Goal: Complete application form: Complete application form

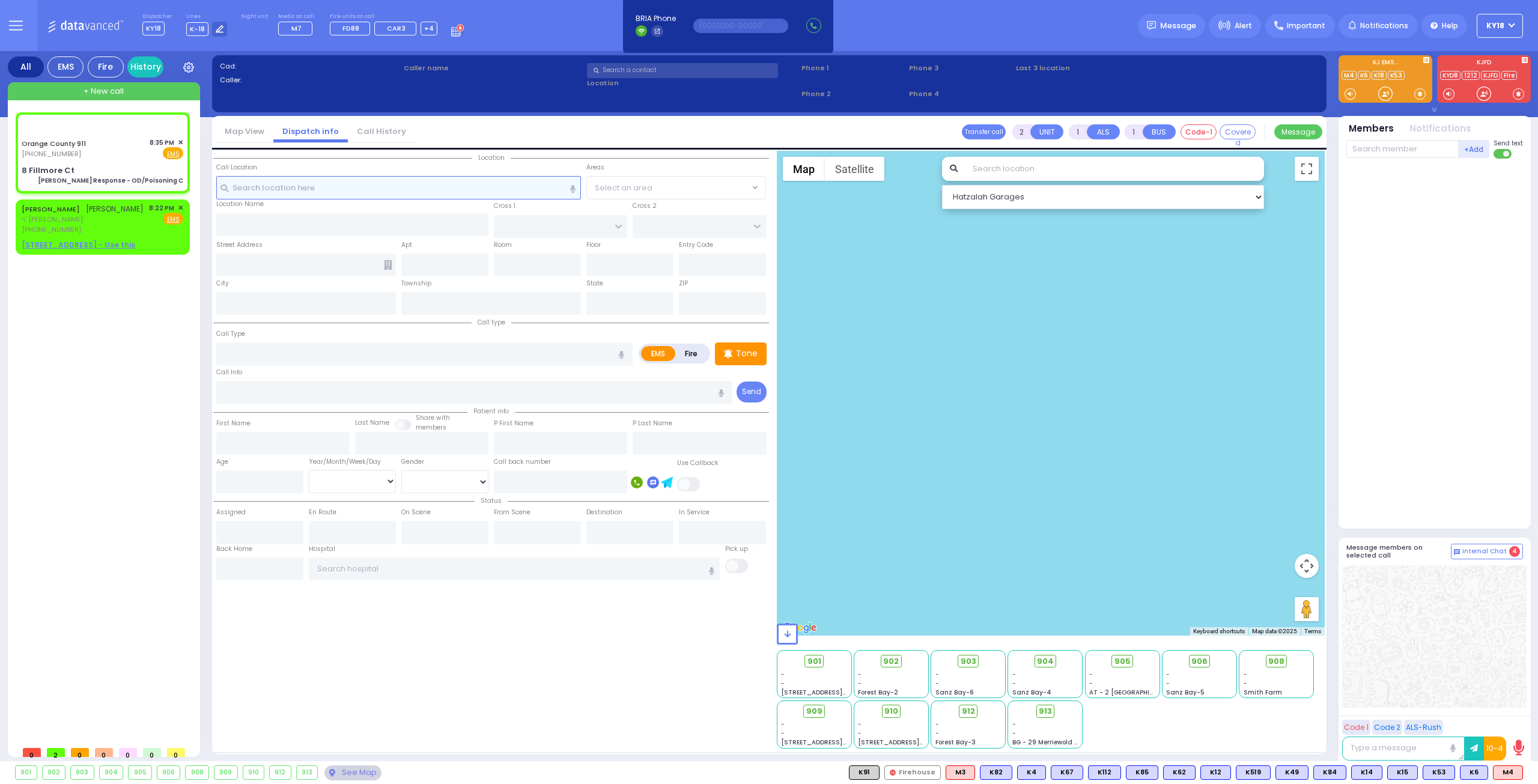
type input "6"
select select
type input "[PERSON_NAME] Response - OD/Poisoning C"
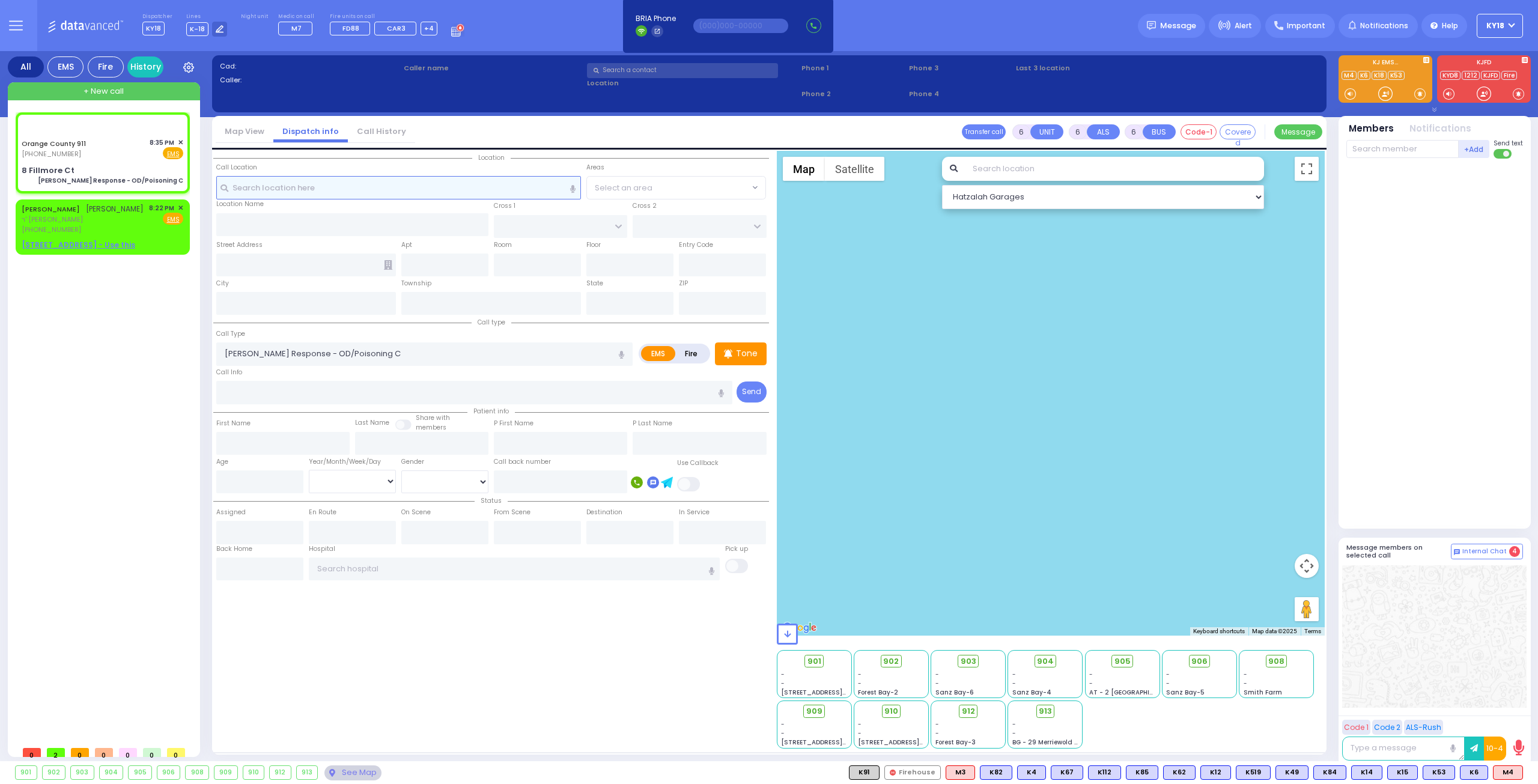
radio input "true"
type input "Nature: : Charlie Response - OD/Poisoning C Address: : 8 Fillmore Ct APT F, 109…"
select select
select select "Hatzalah Garages"
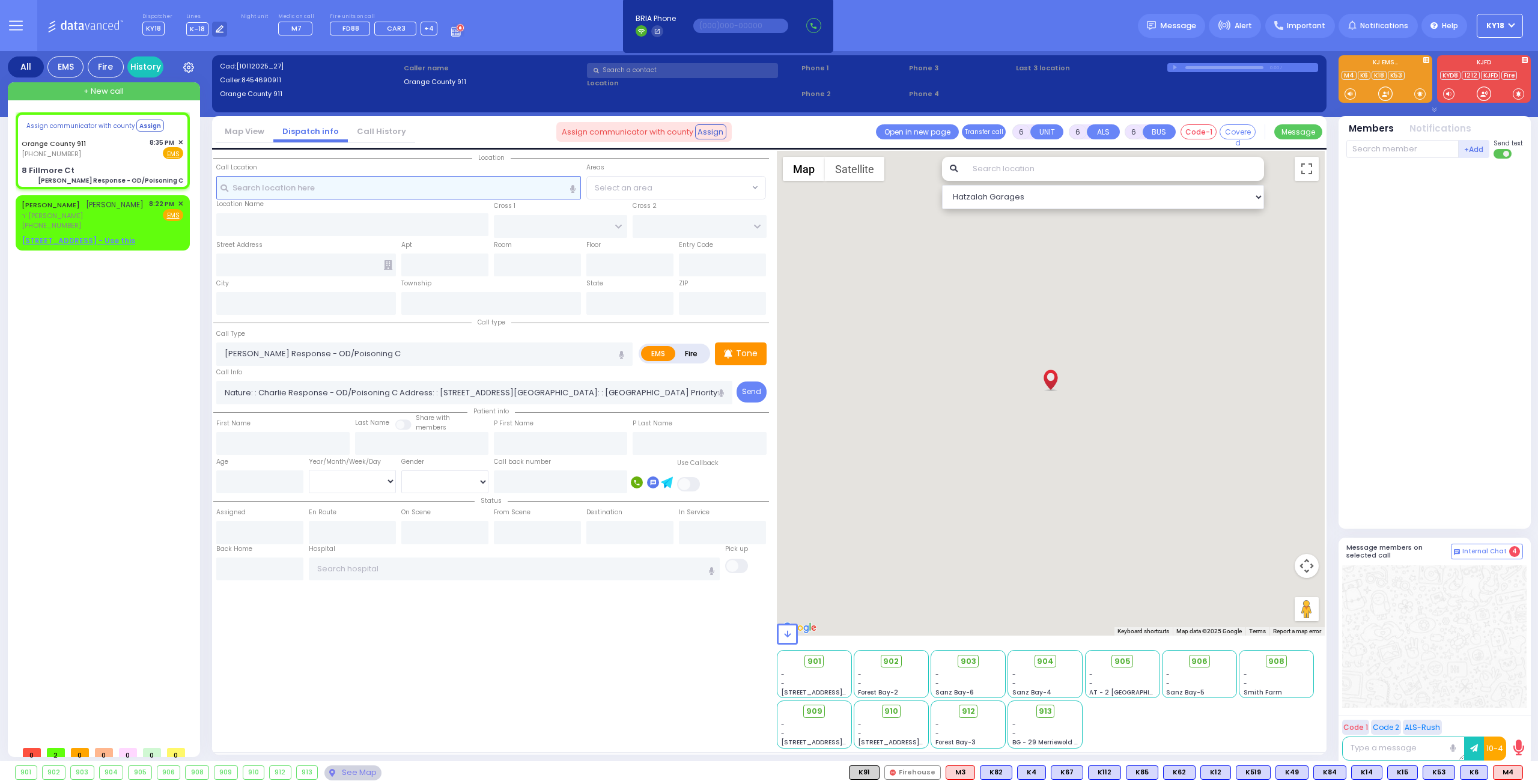
select select
radio input "true"
select select
type input "8 Fillmore Ct"
type input "Monroe"
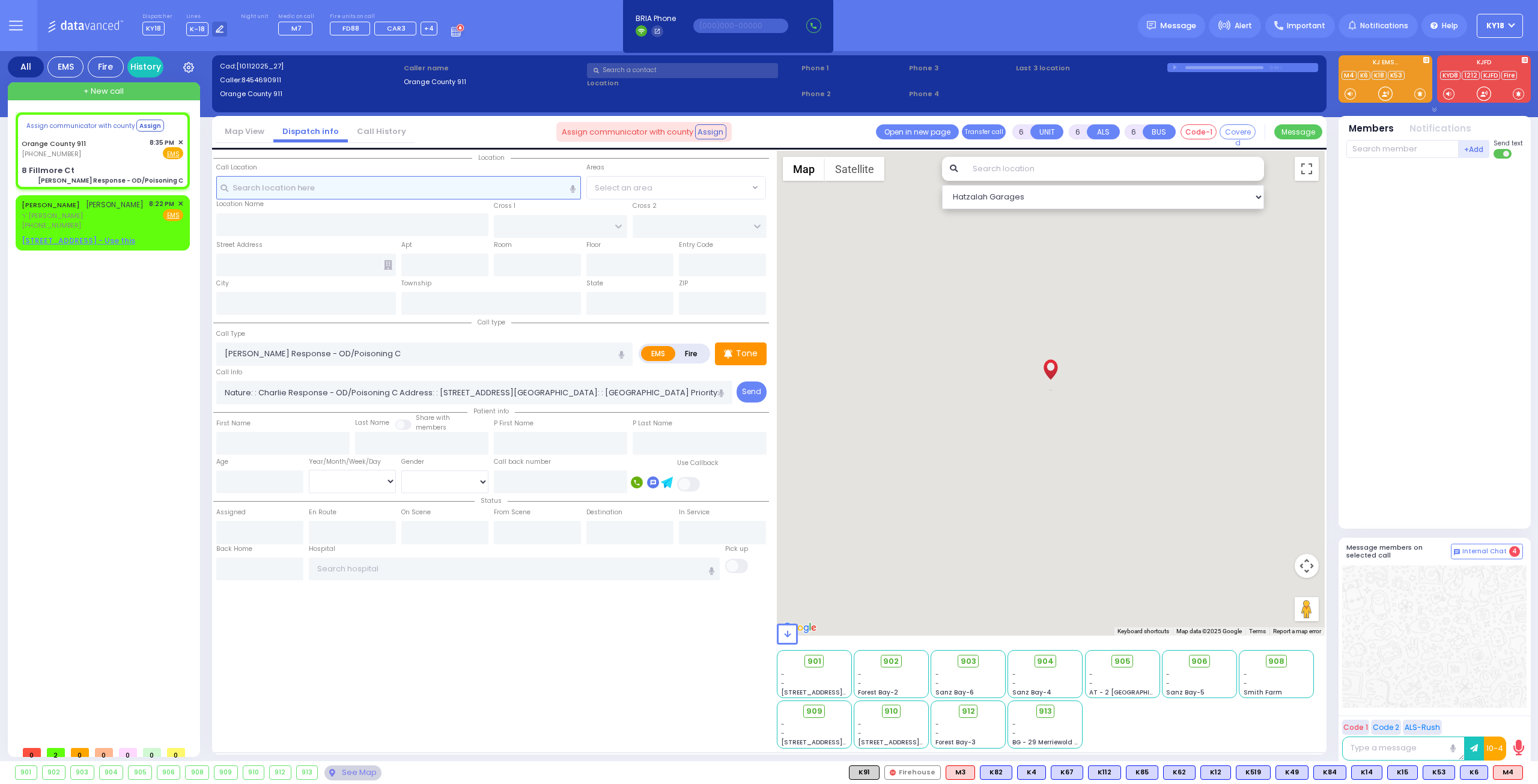
type input "New York"
type input "10930"
select select "Hatzalah Garages"
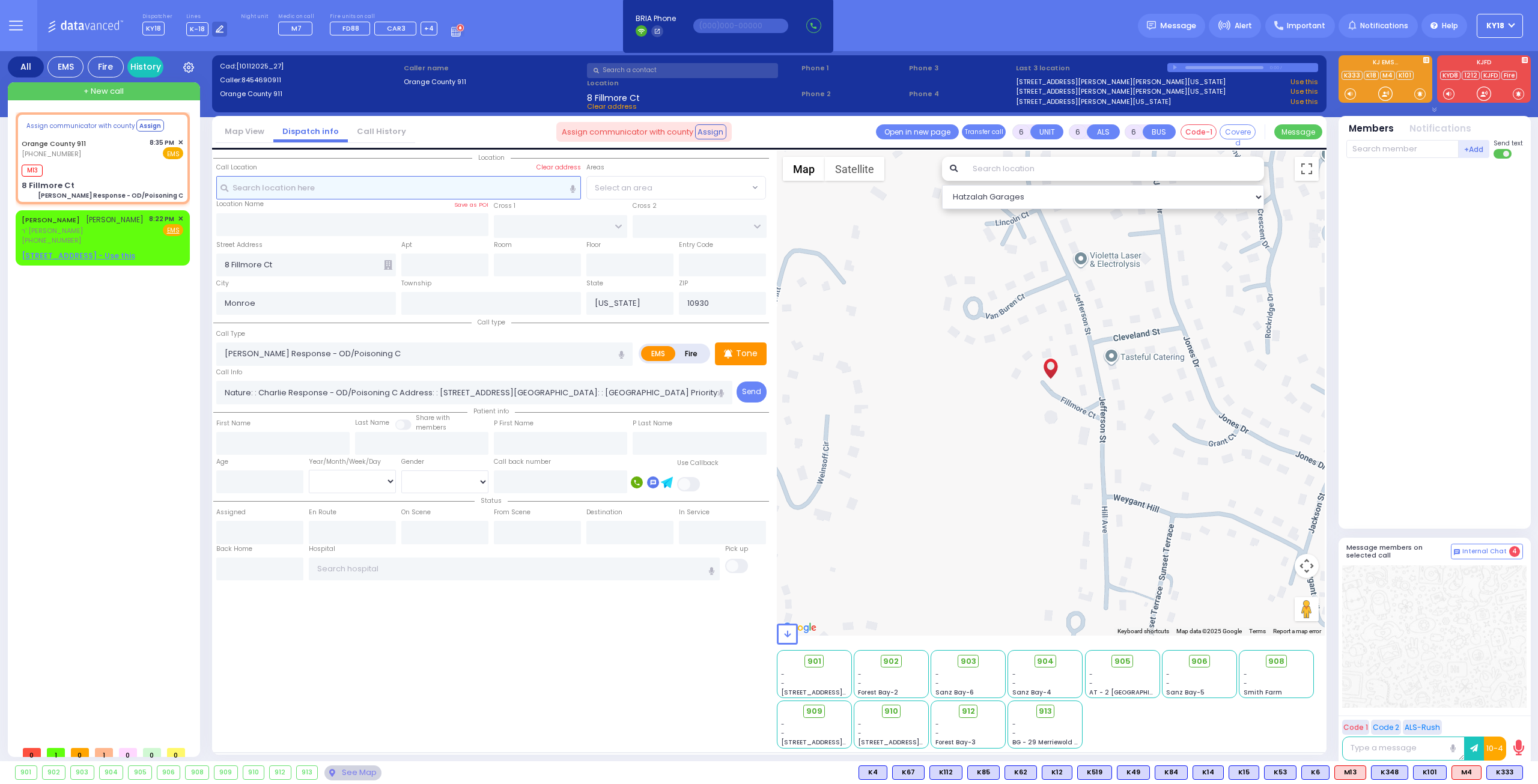
select select
radio input "true"
select select
type input "20:36"
select select "Hatzalah Garages"
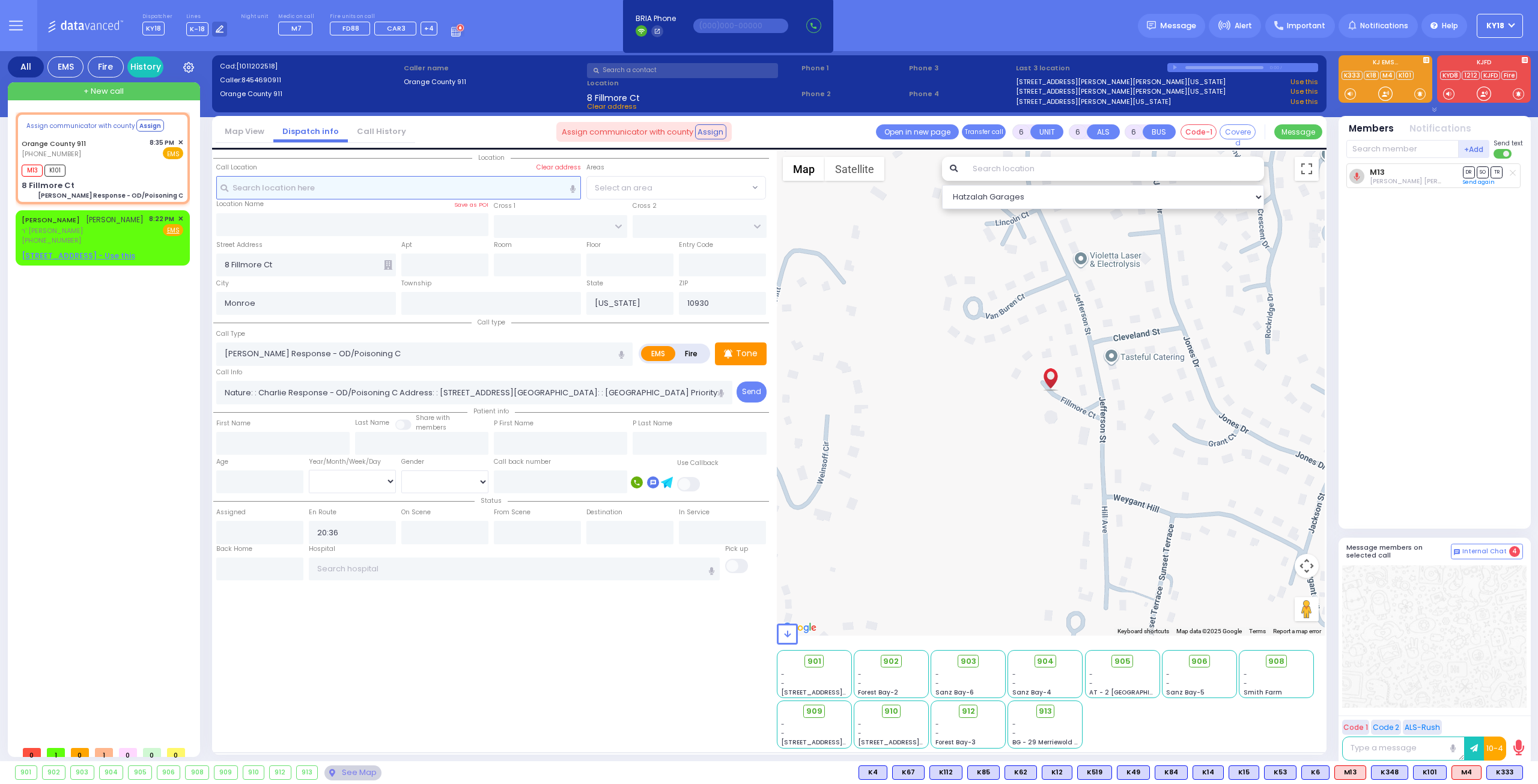
select select
radio input "true"
select select
select select "Hatzalah Garages"
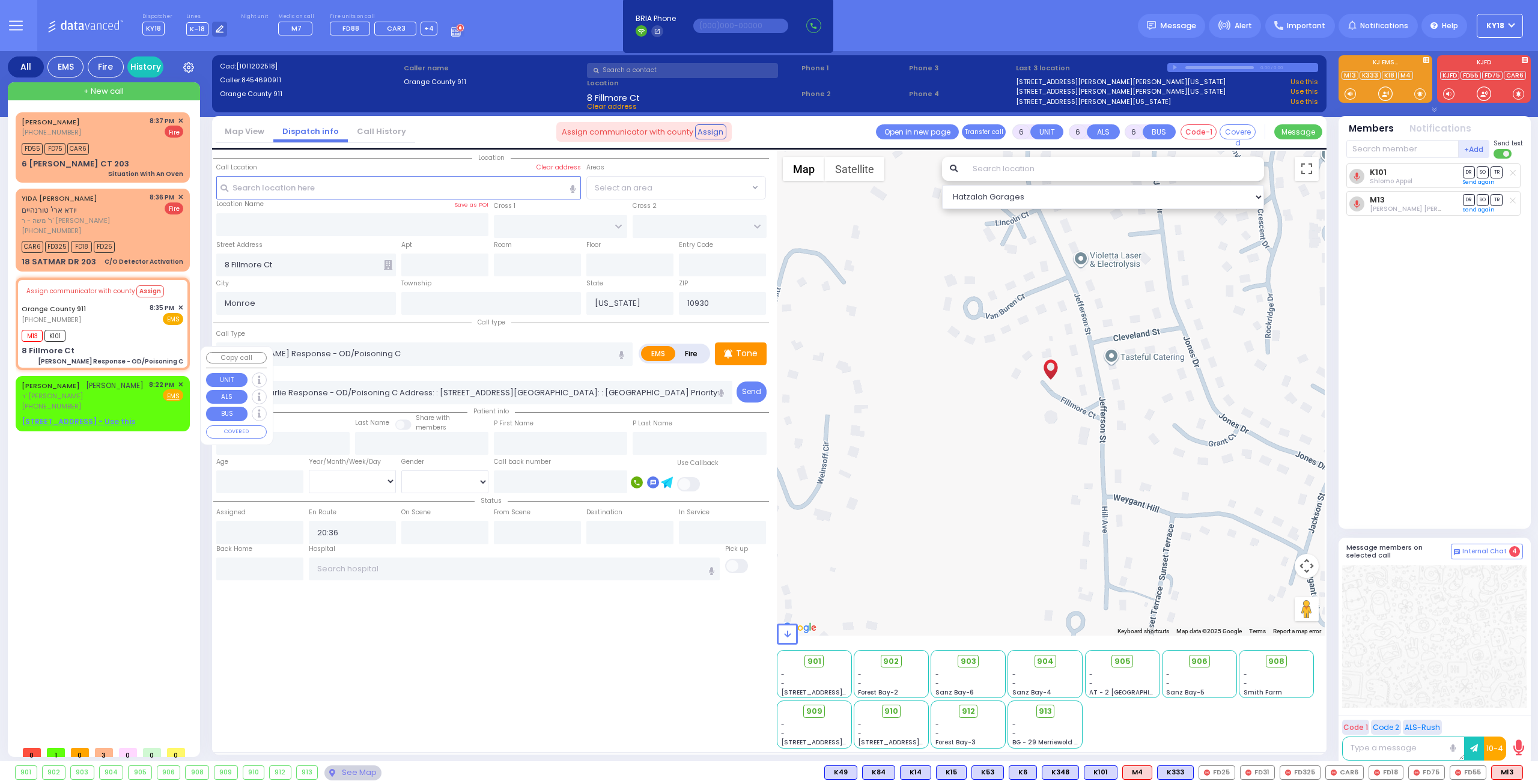
click at [181, 370] on span "✕" at bounding box center [180, 384] width 5 height 10
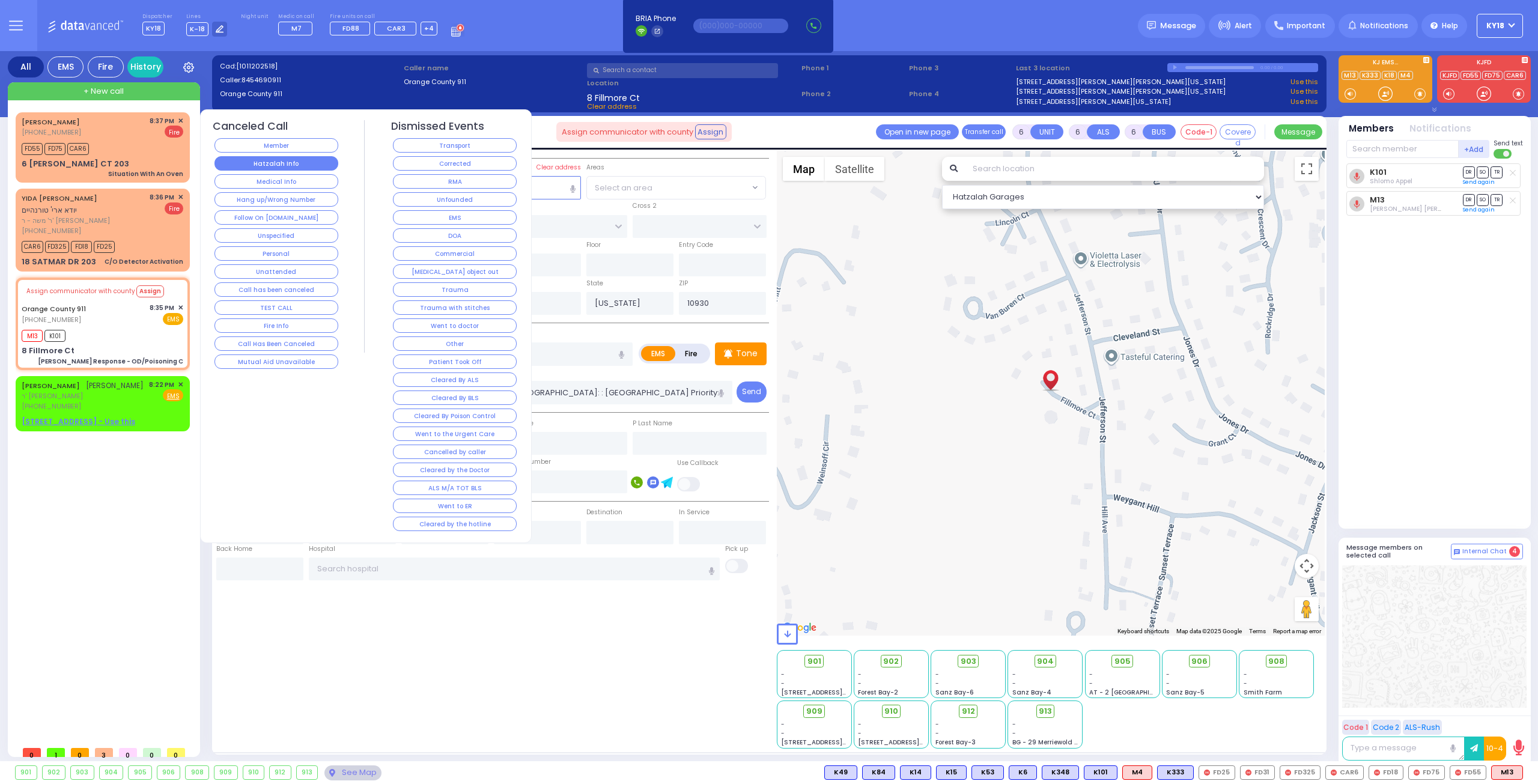
click at [270, 160] on button "Hatzalah Info" at bounding box center [276, 163] width 124 height 14
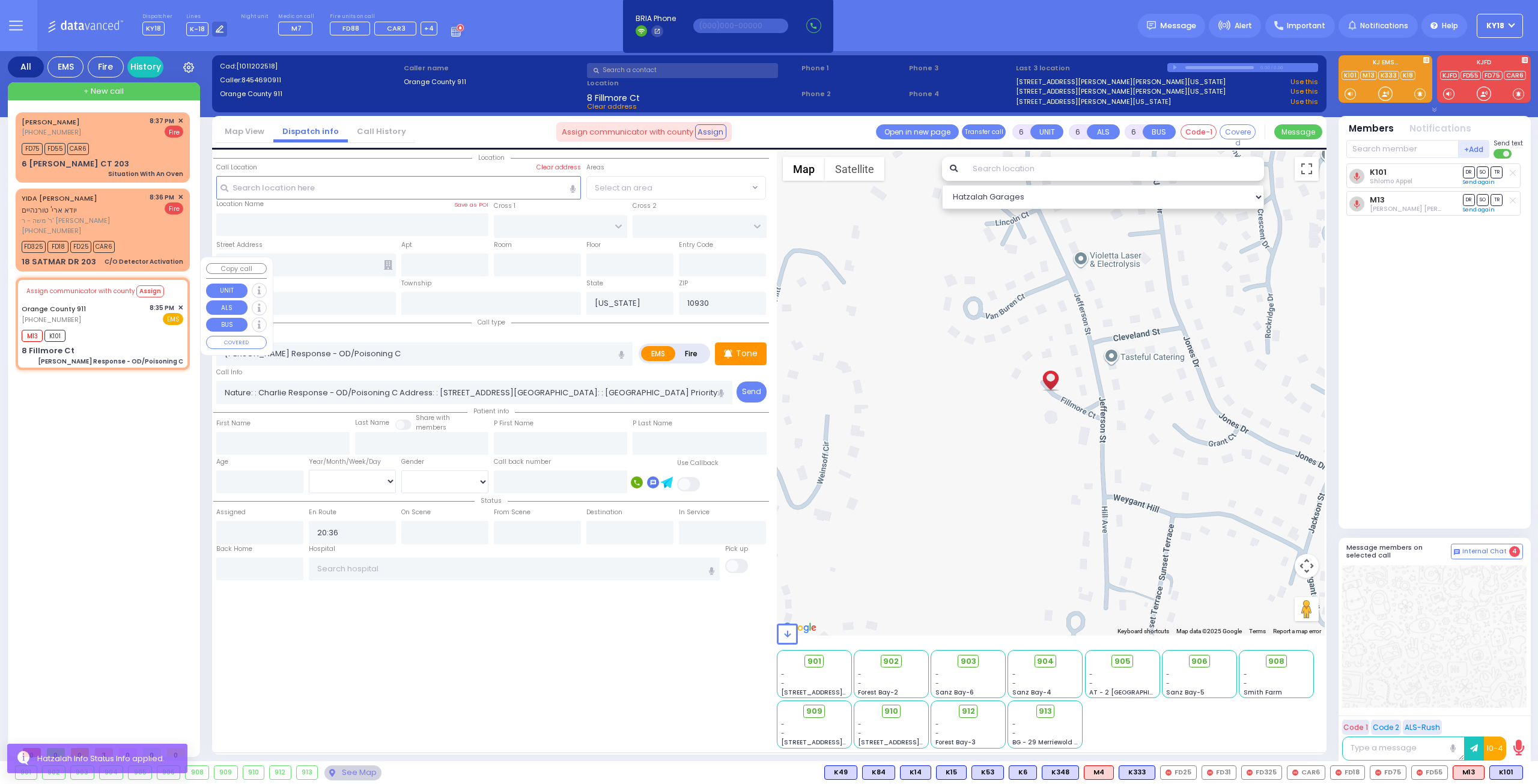
click at [114, 327] on div "M13 K101" at bounding box center [102, 334] width 161 height 15
select select
radio input "true"
select select
select select "Hatzalah Garages"
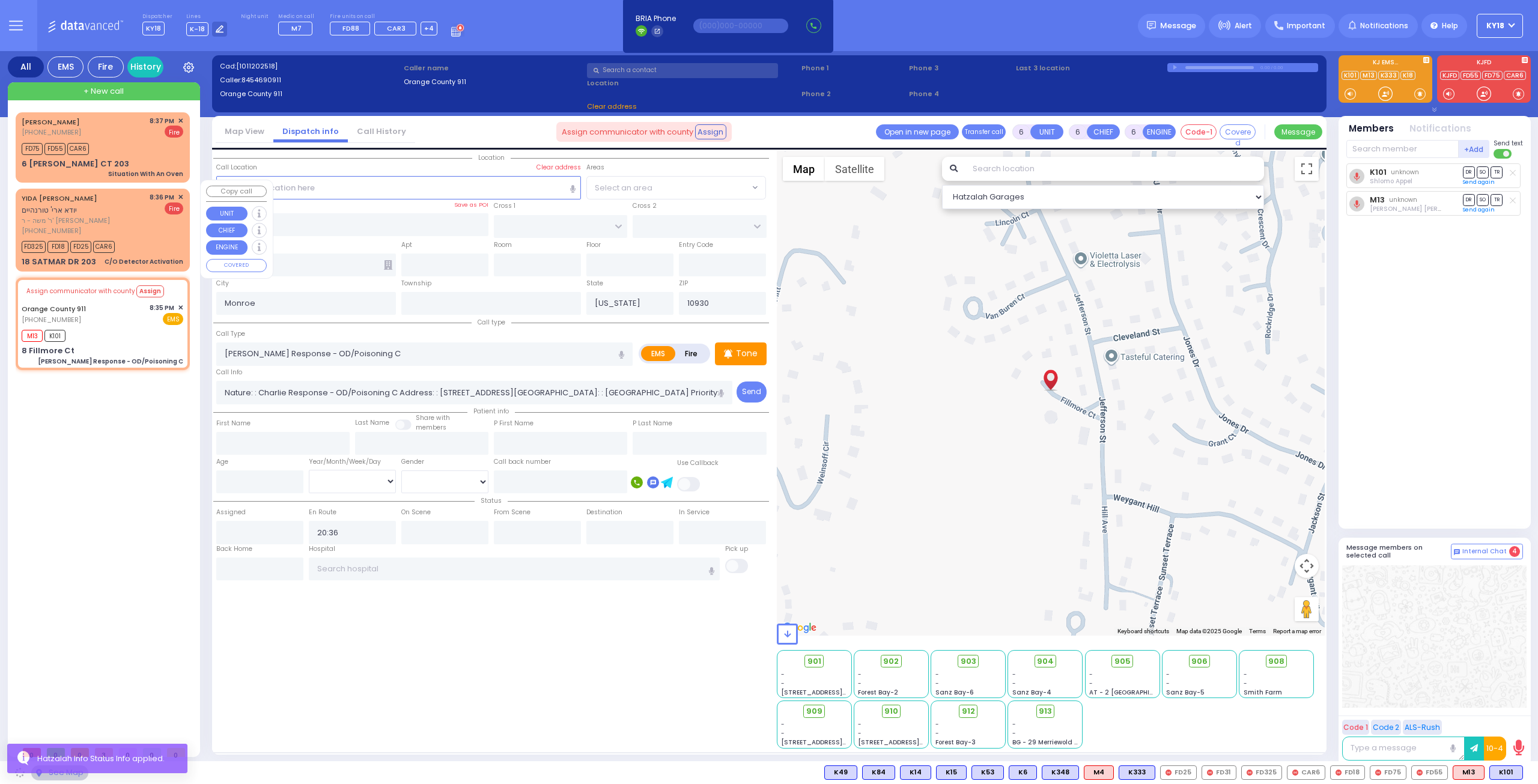
click at [118, 238] on div "FD325 FD18 FD25 CAR6" at bounding box center [72, 245] width 101 height 15
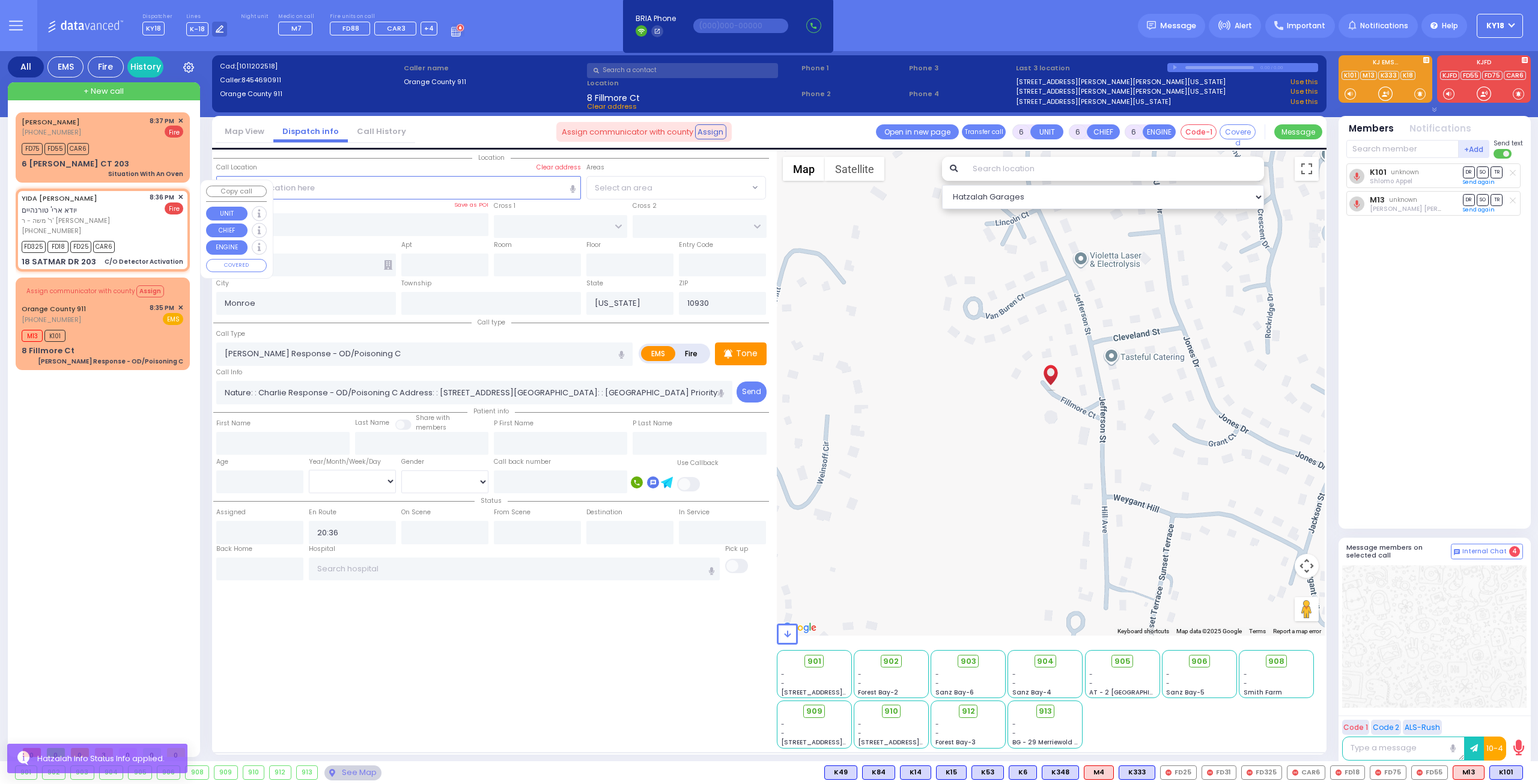
type input "2"
type input "1"
select select
type input "C/O Detector Activation"
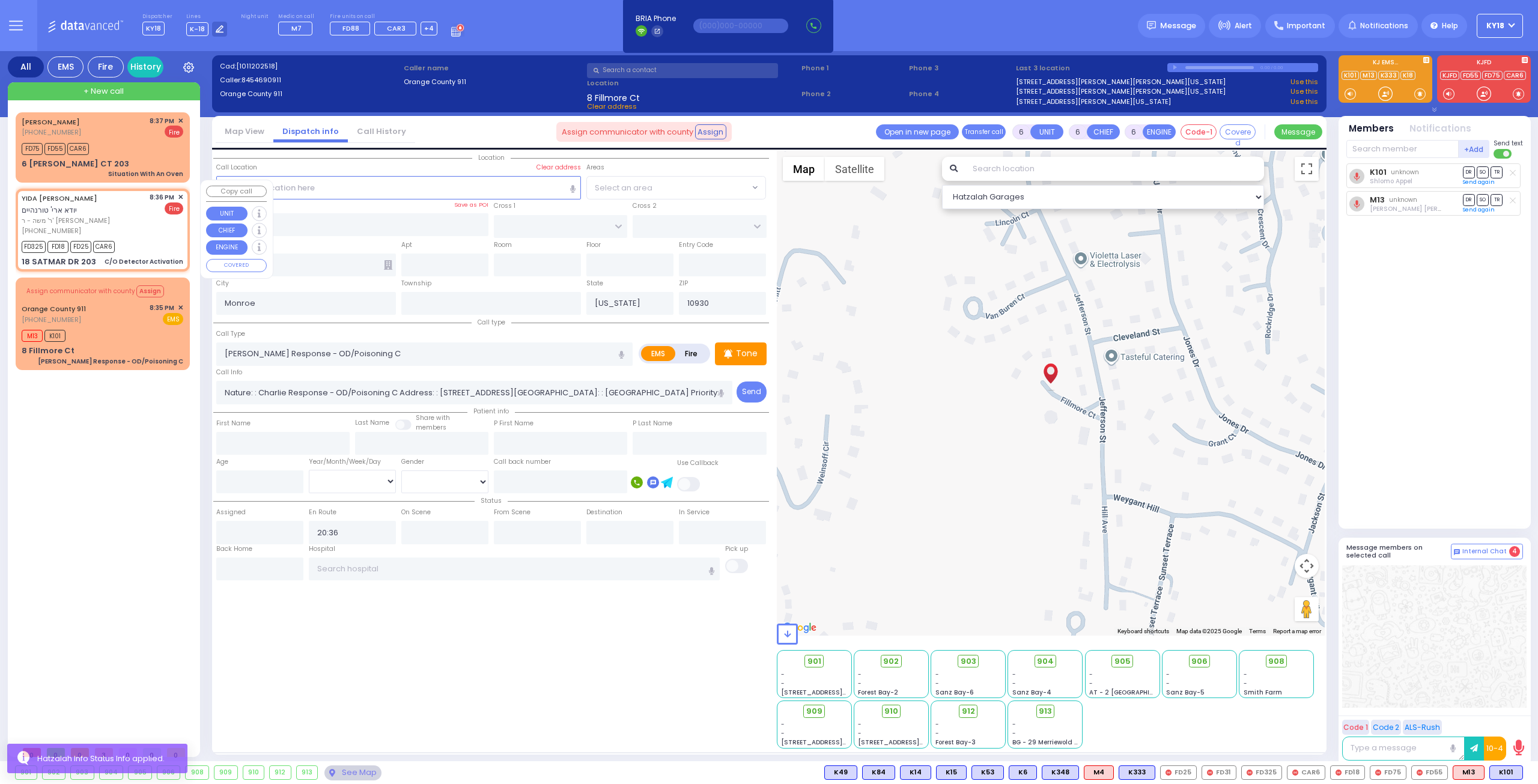
radio input "false"
radio input "true"
type input "YIDA ARYE"
type input "TURNHEIM"
select select
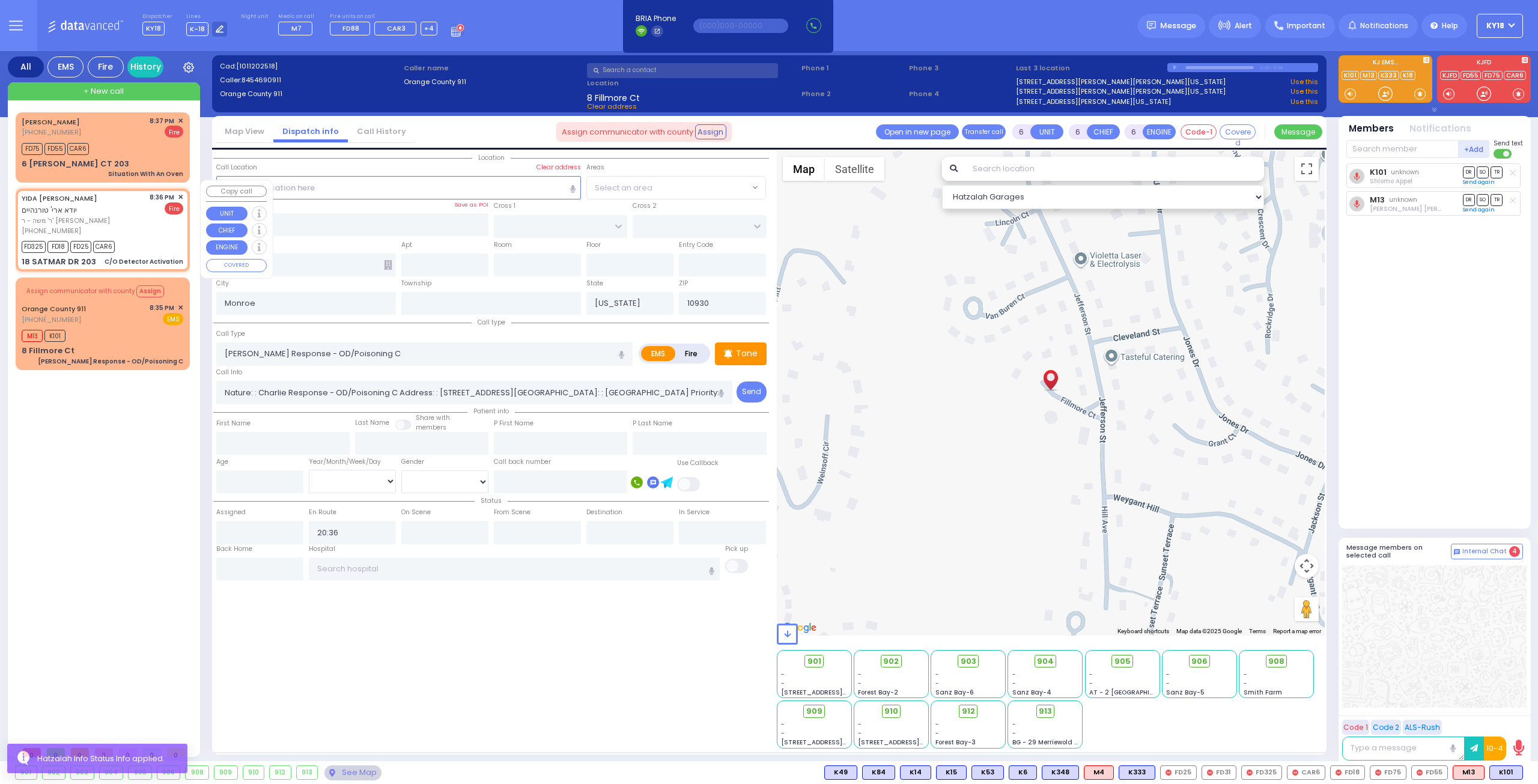
type input "20:36"
type input "20:39"
select select "Hatzalah Garages"
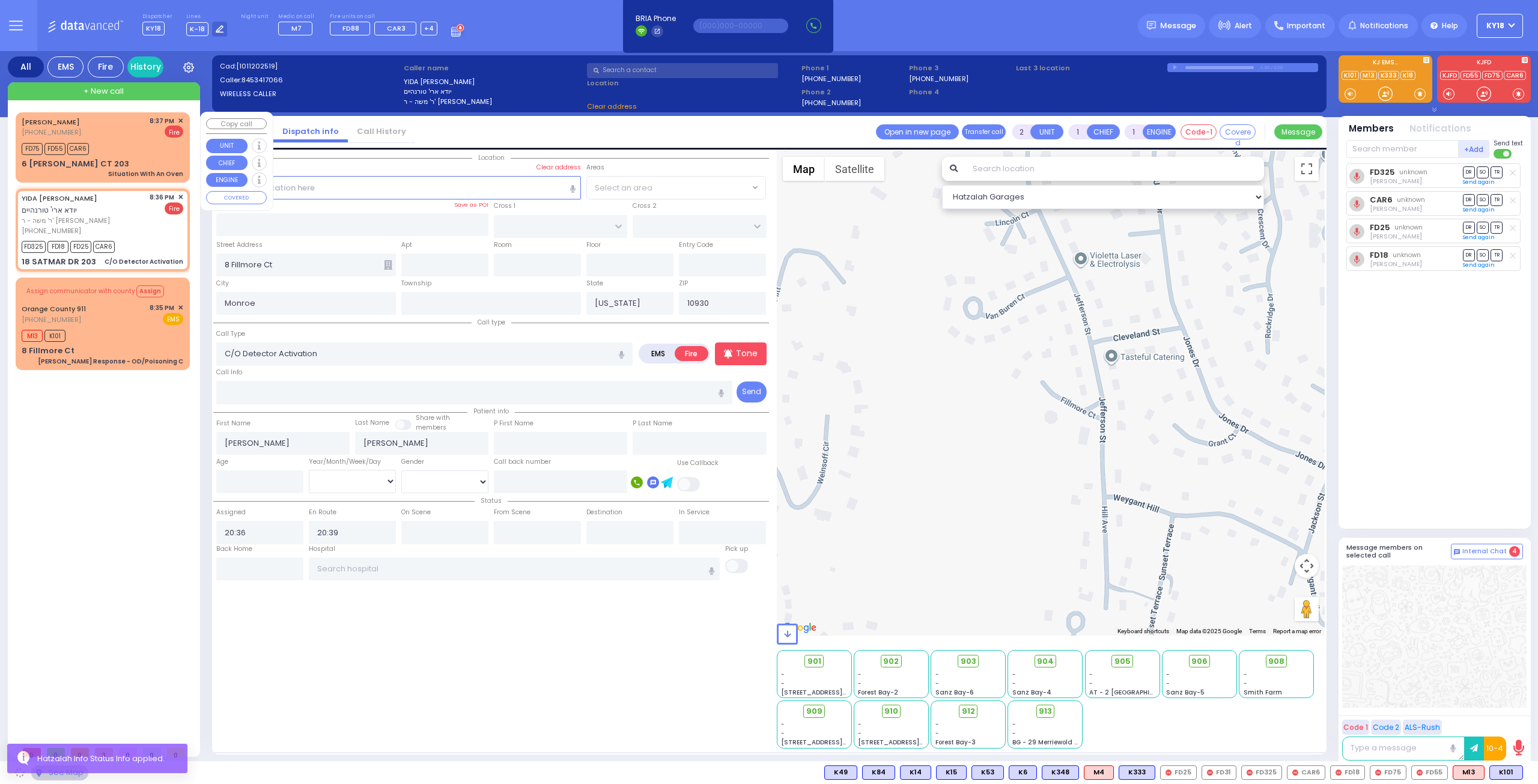
type input "SIGET COURT"
type input "HAYES COURT"
type input "18 SATMAR DR"
type input "203"
type input "Kiryas Joel"
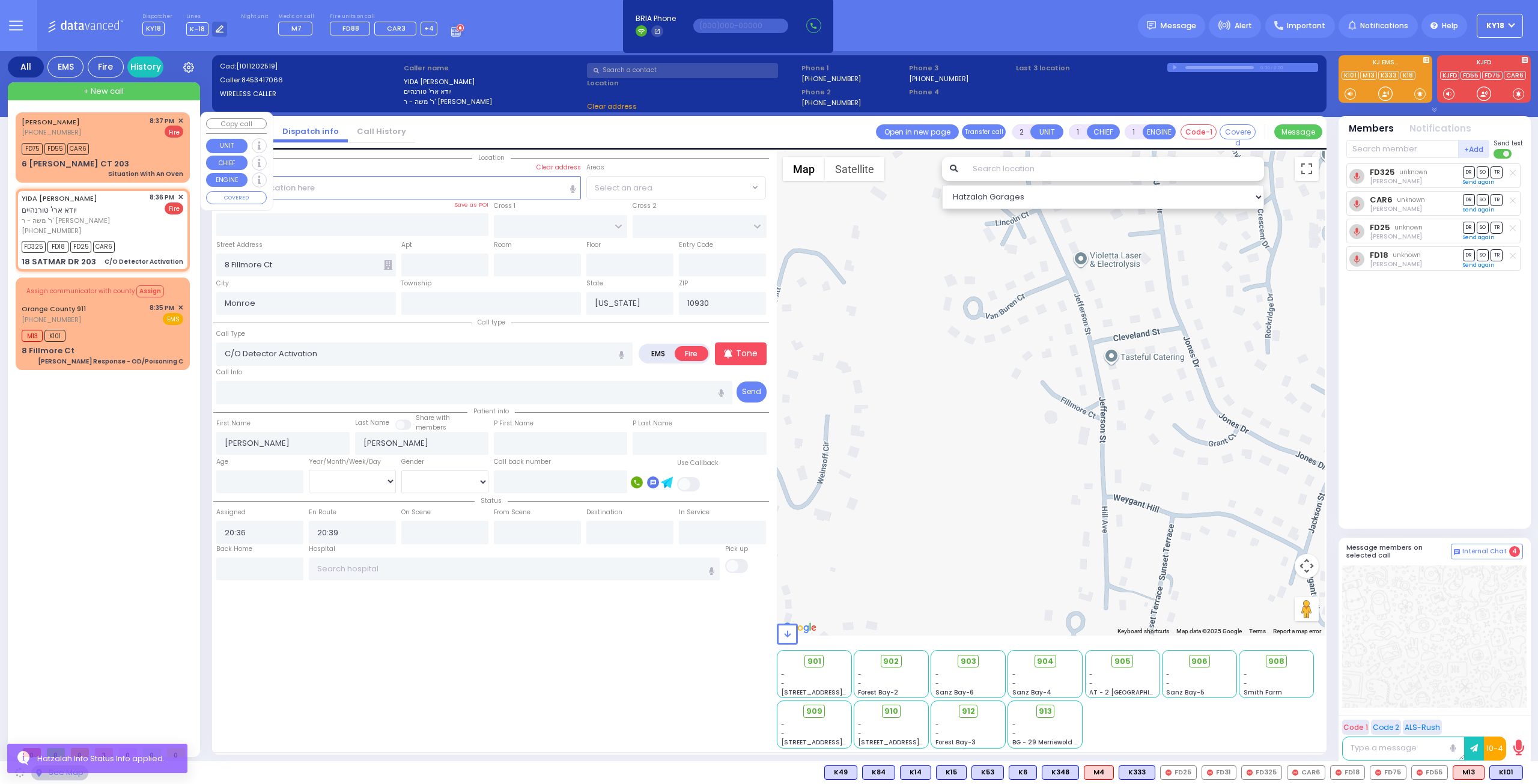
type input "10950"
select select "SECTION 3"
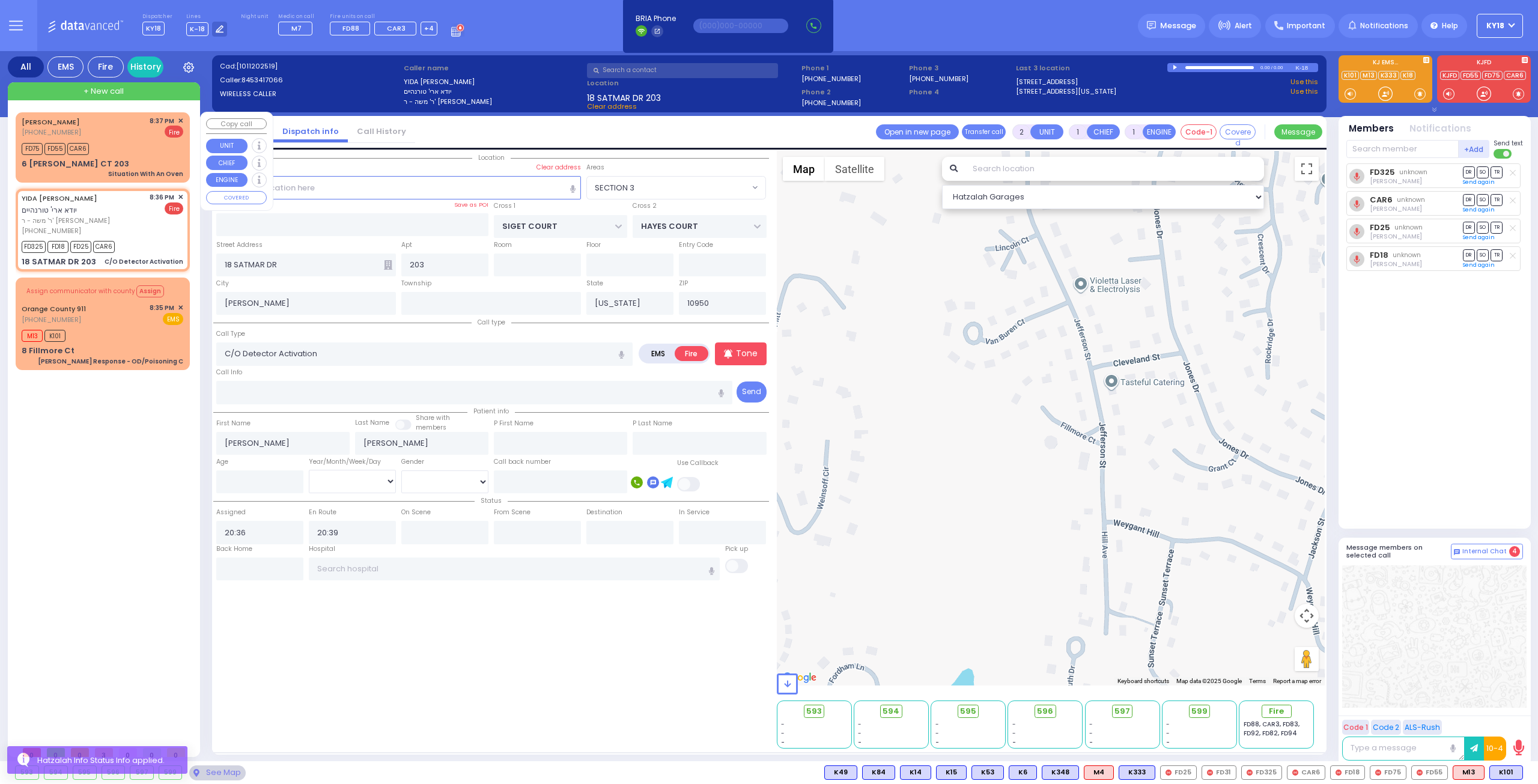
click at [137, 157] on div "YONA ELASSIR (845) 239-7644 8:37 PM ✕ Fire FD75" at bounding box center [103, 148] width 169 height 67
select select
type input "Situation With An Oven"
radio input "true"
type input "YONA"
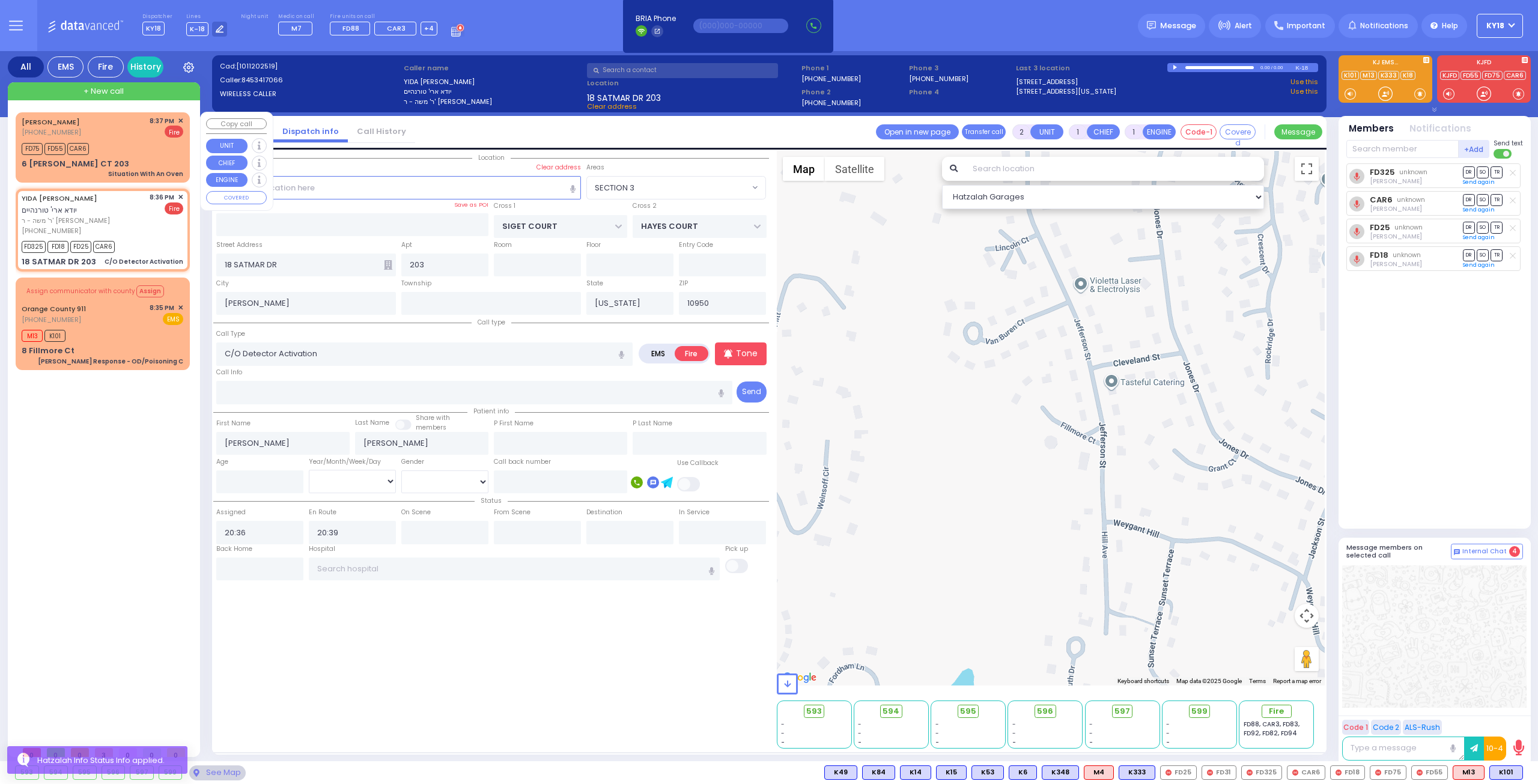
type input "ELASSIR"
select select
type input "20:37"
select select "Hatzalah Garages"
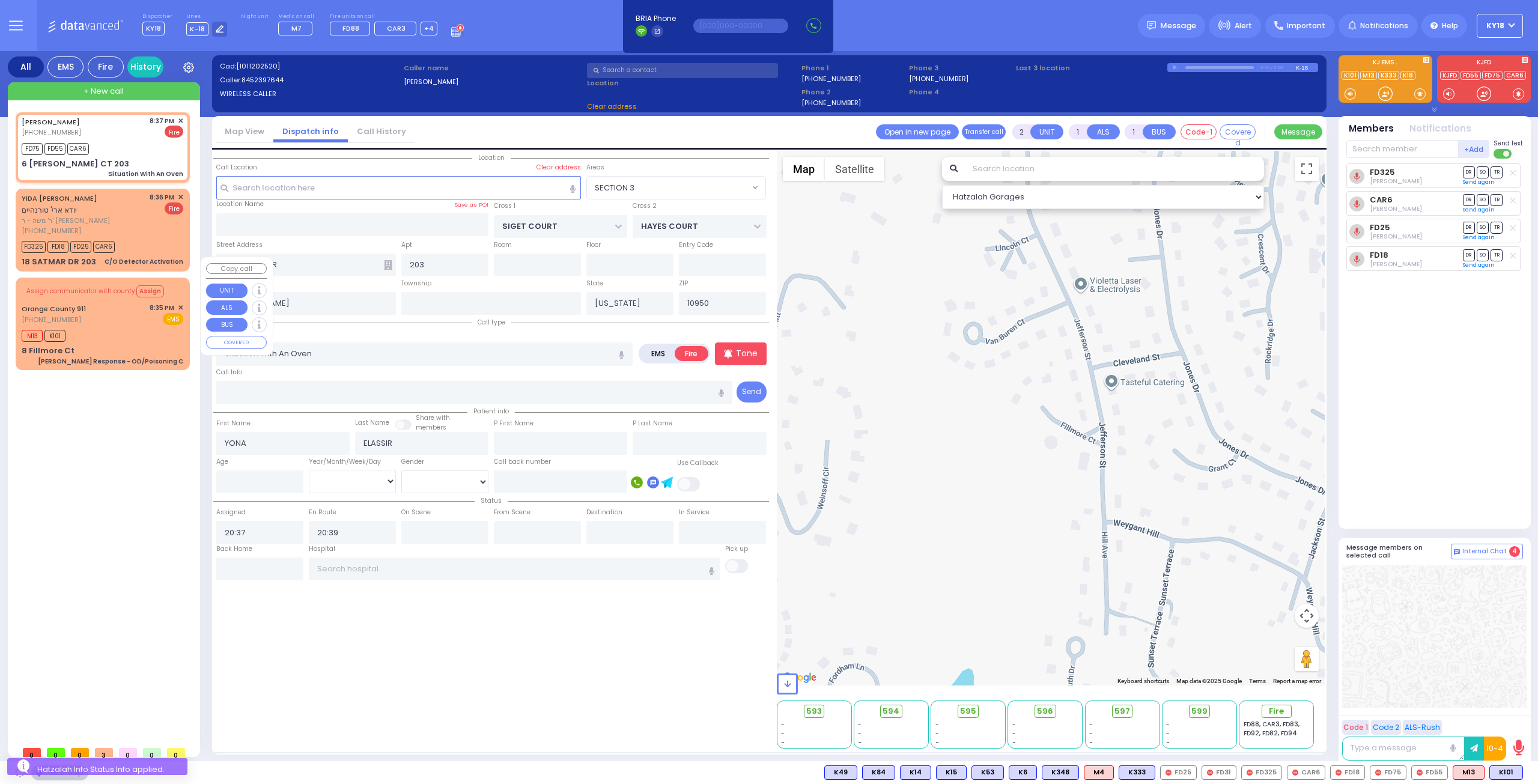
type input "ACRES RD"
type input "6 LEMBERG CT"
type input "Monroe"
select select "PALM TREE"
click at [114, 327] on div "M13 K101" at bounding box center [102, 334] width 161 height 15
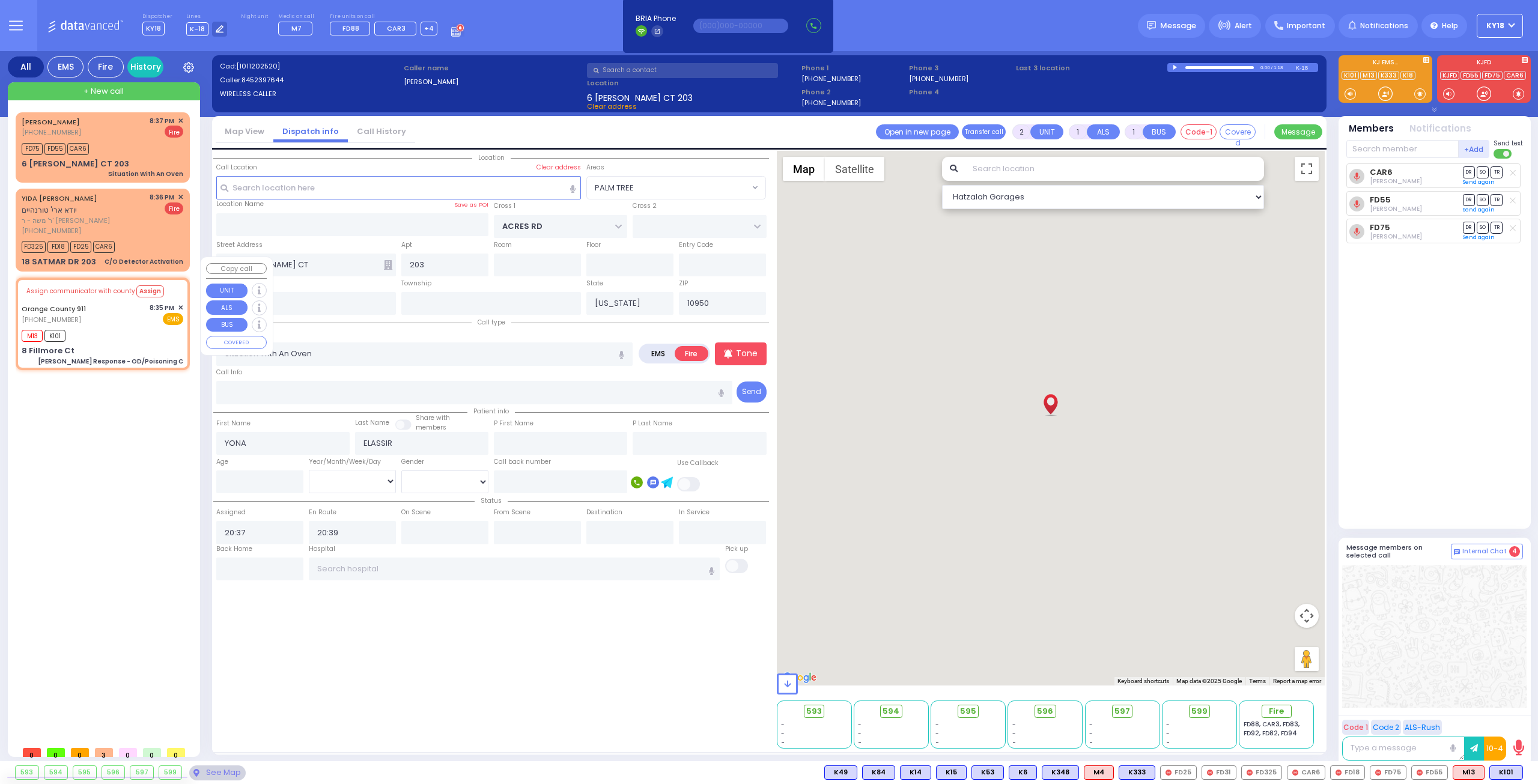
type input "6"
select select
type input "[PERSON_NAME] Response - OD/Poisoning C"
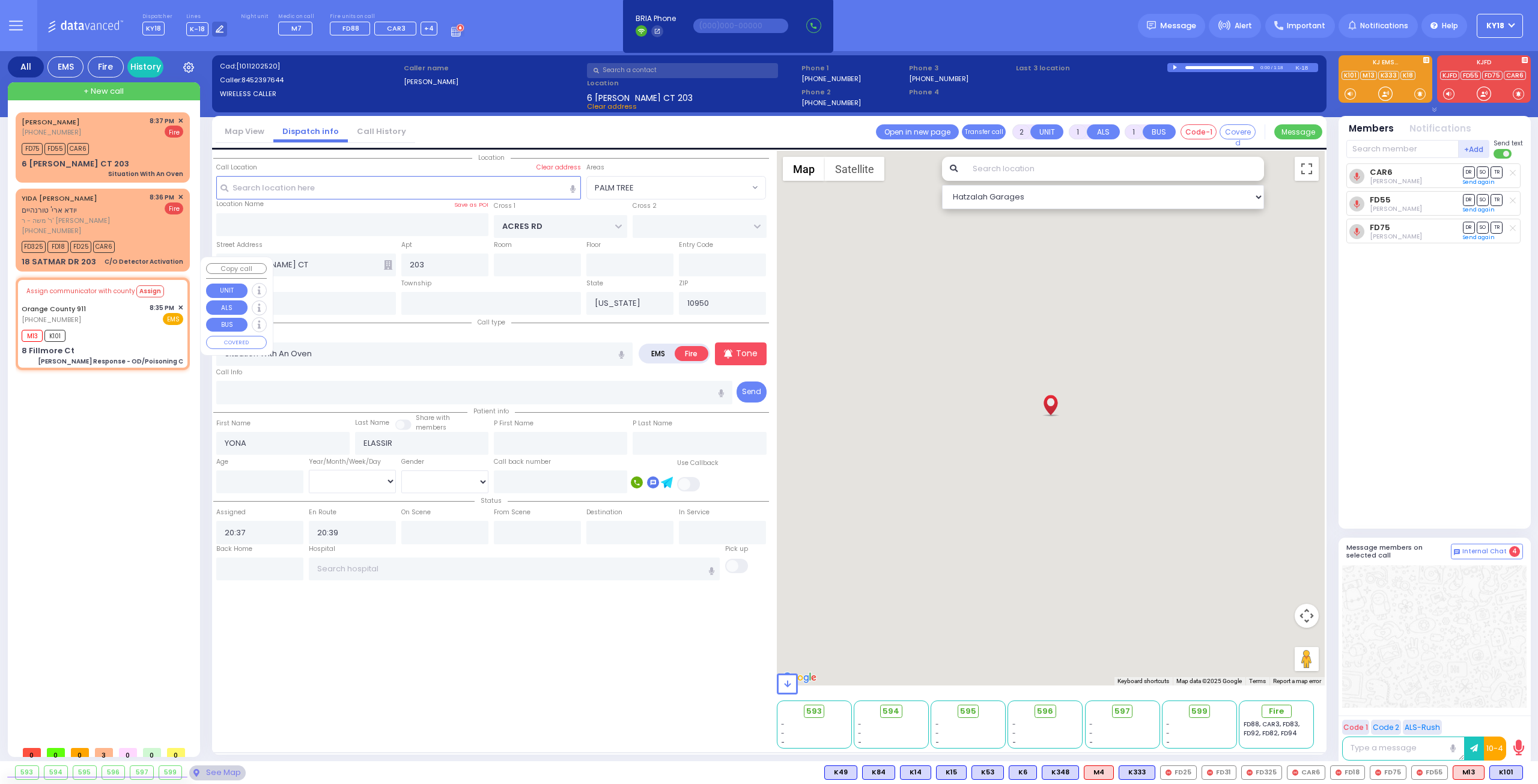
radio input "true"
type input "Nature: : Charlie Response - OD/Poisoning C Address: : 8 Fillmore Ct APT F, 109…"
select select
type input "20:36"
select select "Hatzalah Garages"
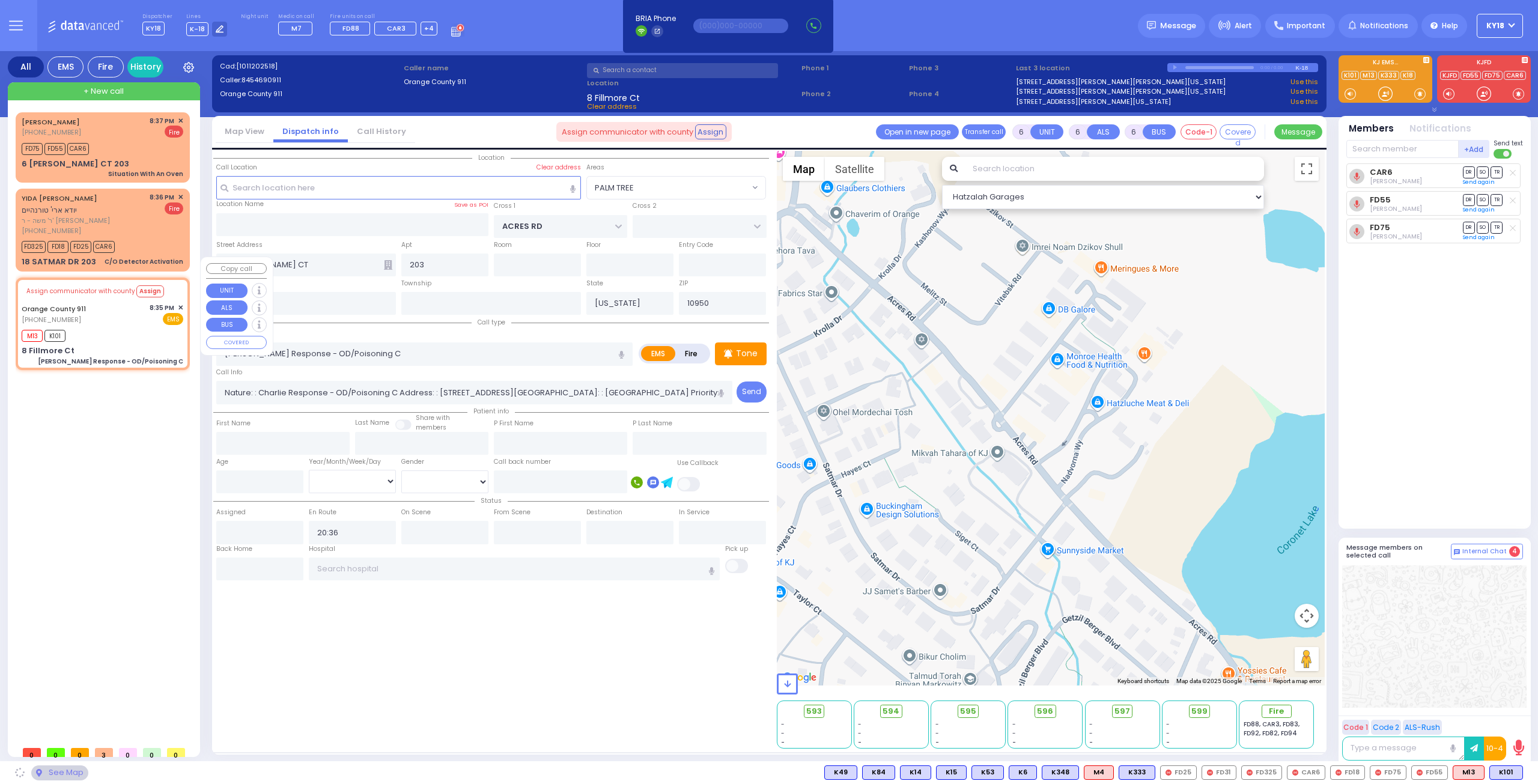
type input "8 Fillmore Ct"
type input "10930"
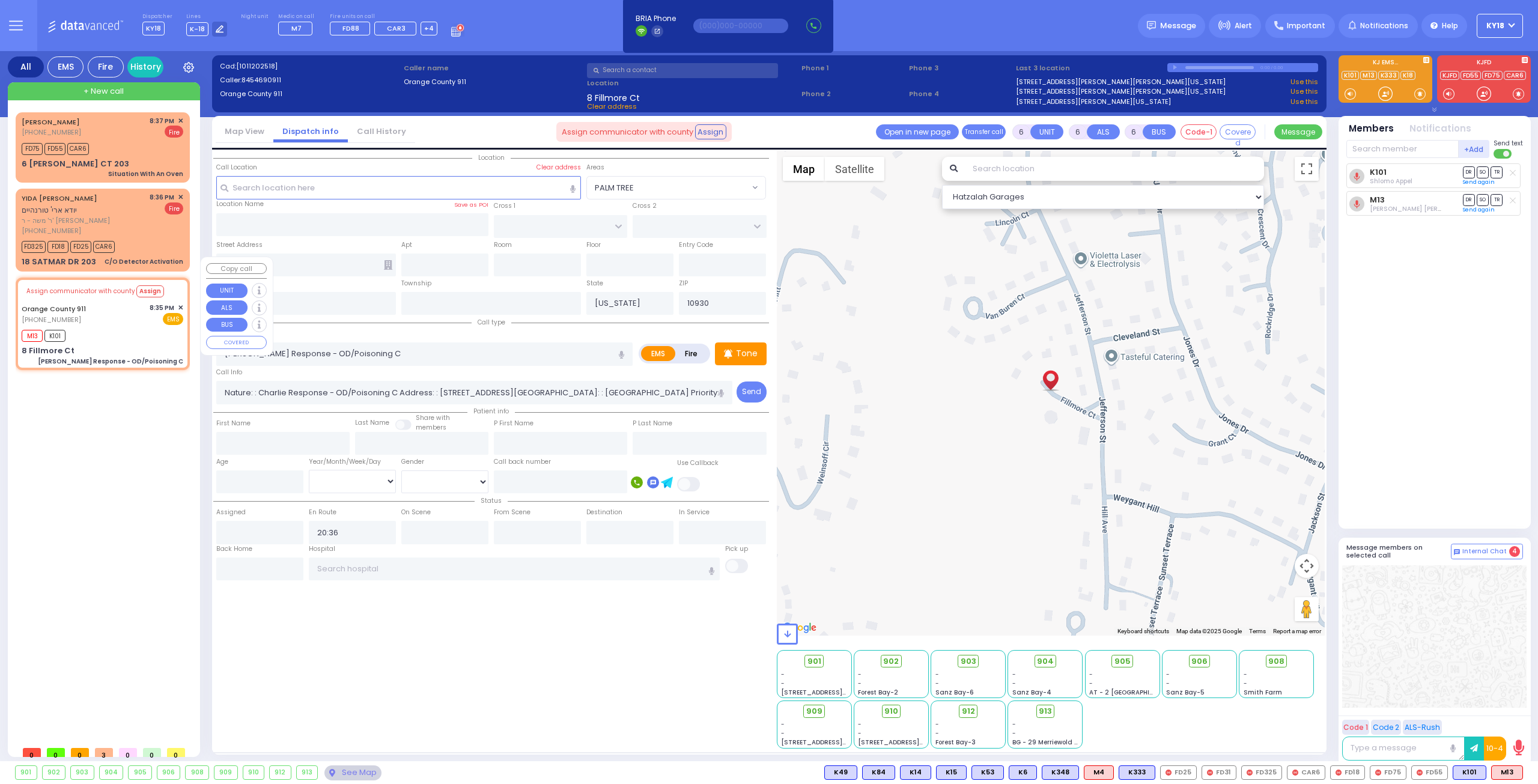
click at [179, 303] on span "✕" at bounding box center [180, 307] width 5 height 10
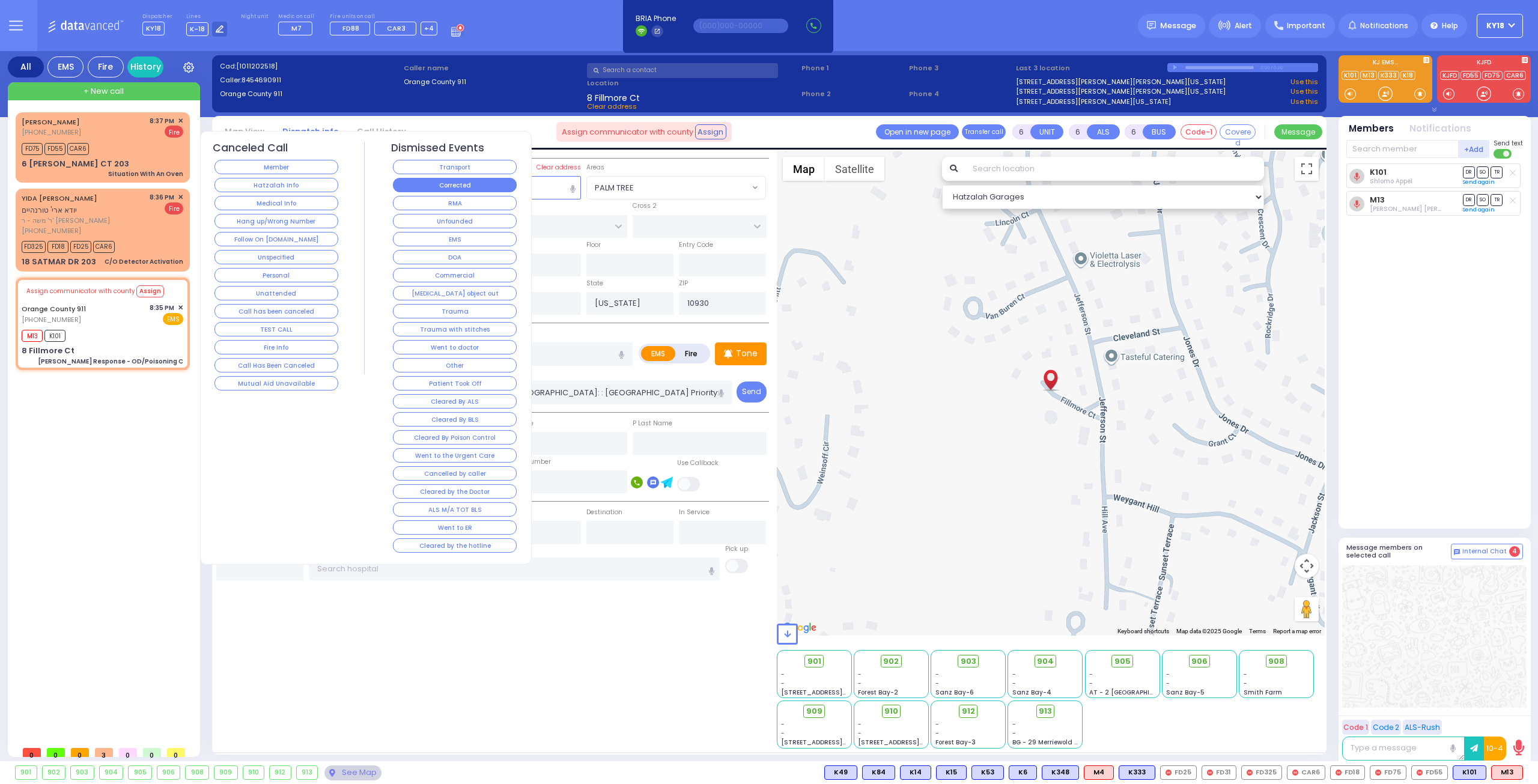
click at [500, 187] on button "Corrected" at bounding box center [454, 185] width 124 height 14
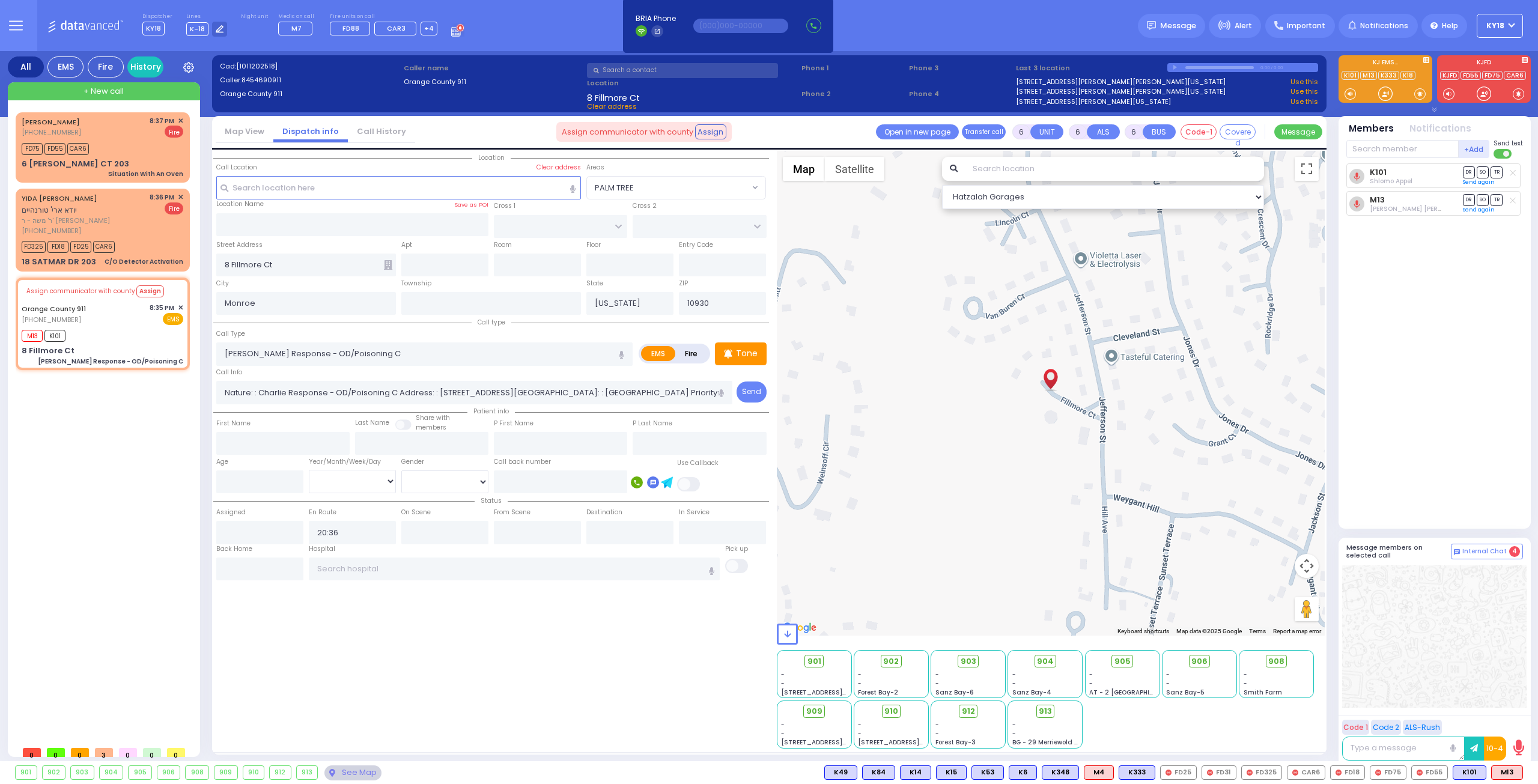
select select
radio input "true"
select select
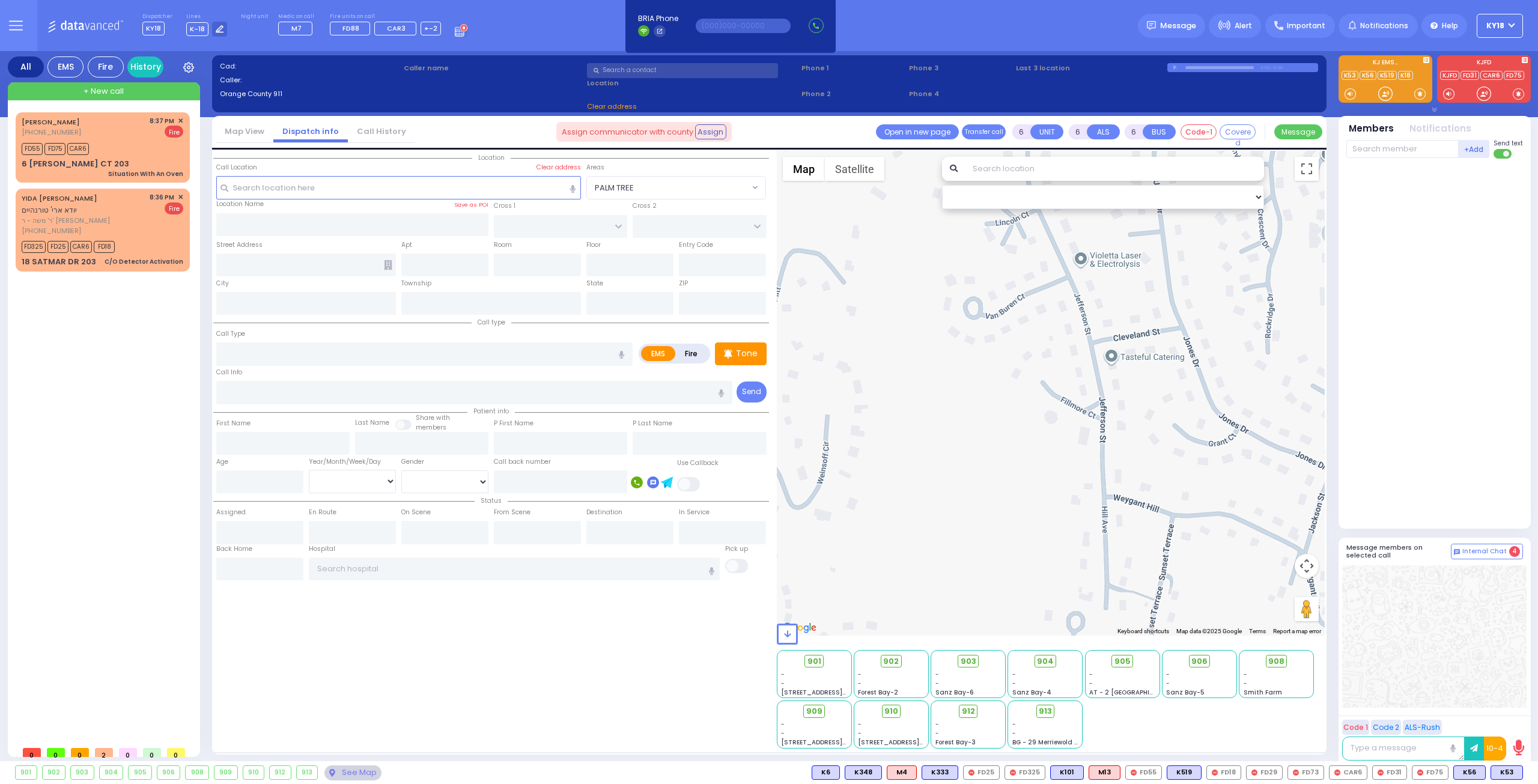
select select
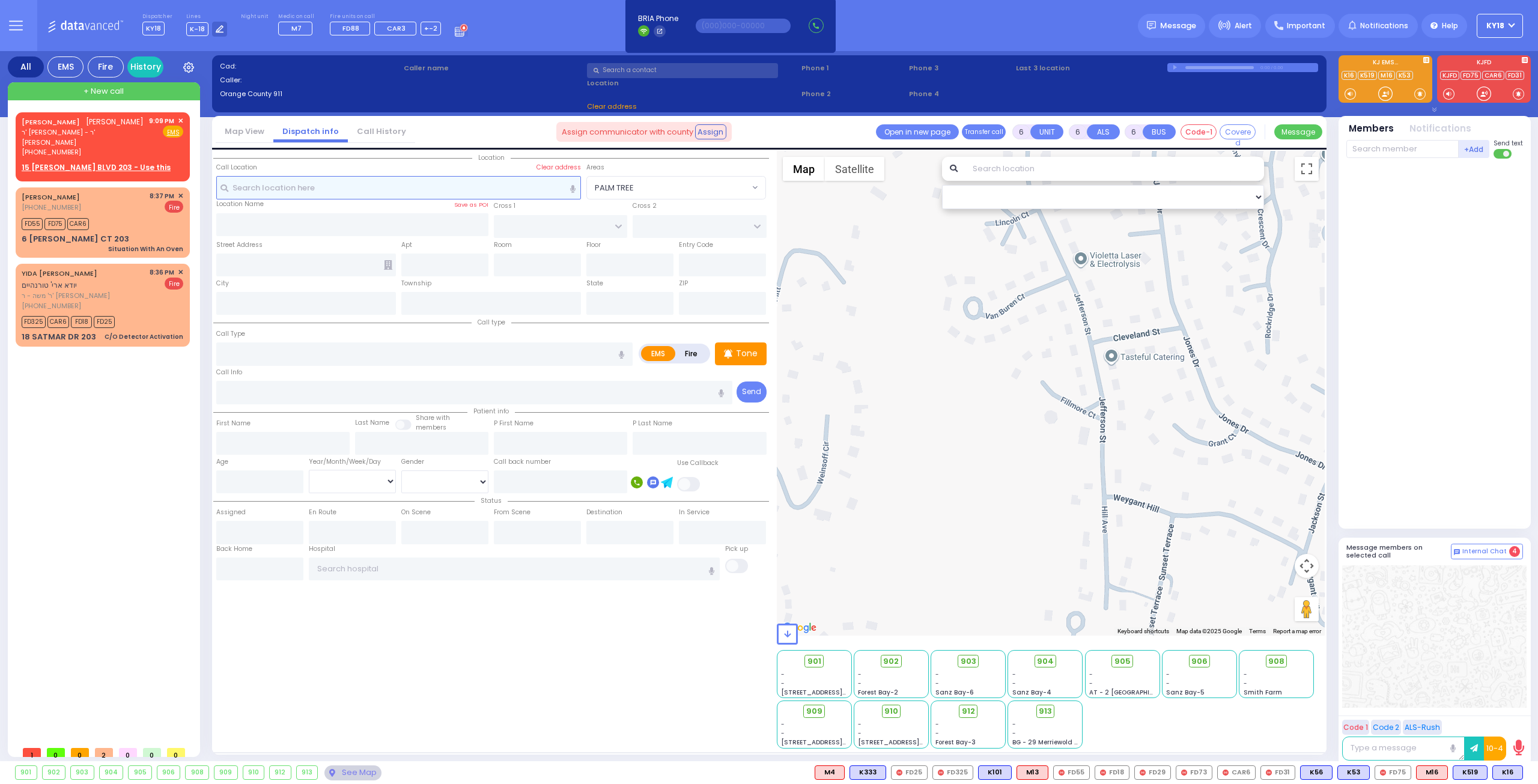
type input "2"
type input "1"
select select
radio input "true"
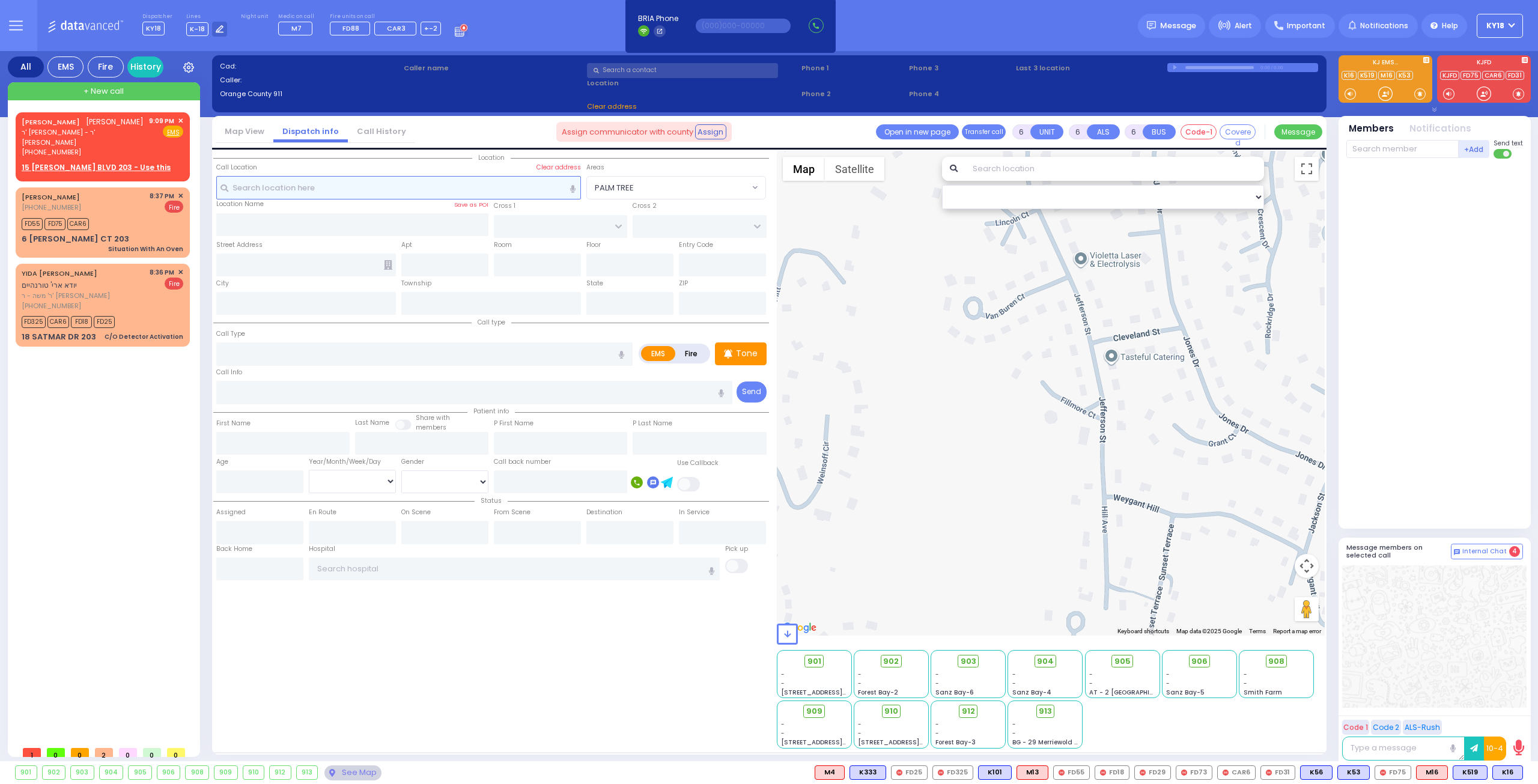
type input "[PERSON_NAME]"
select select
type input "21:09"
select select "Hatzalah Garages"
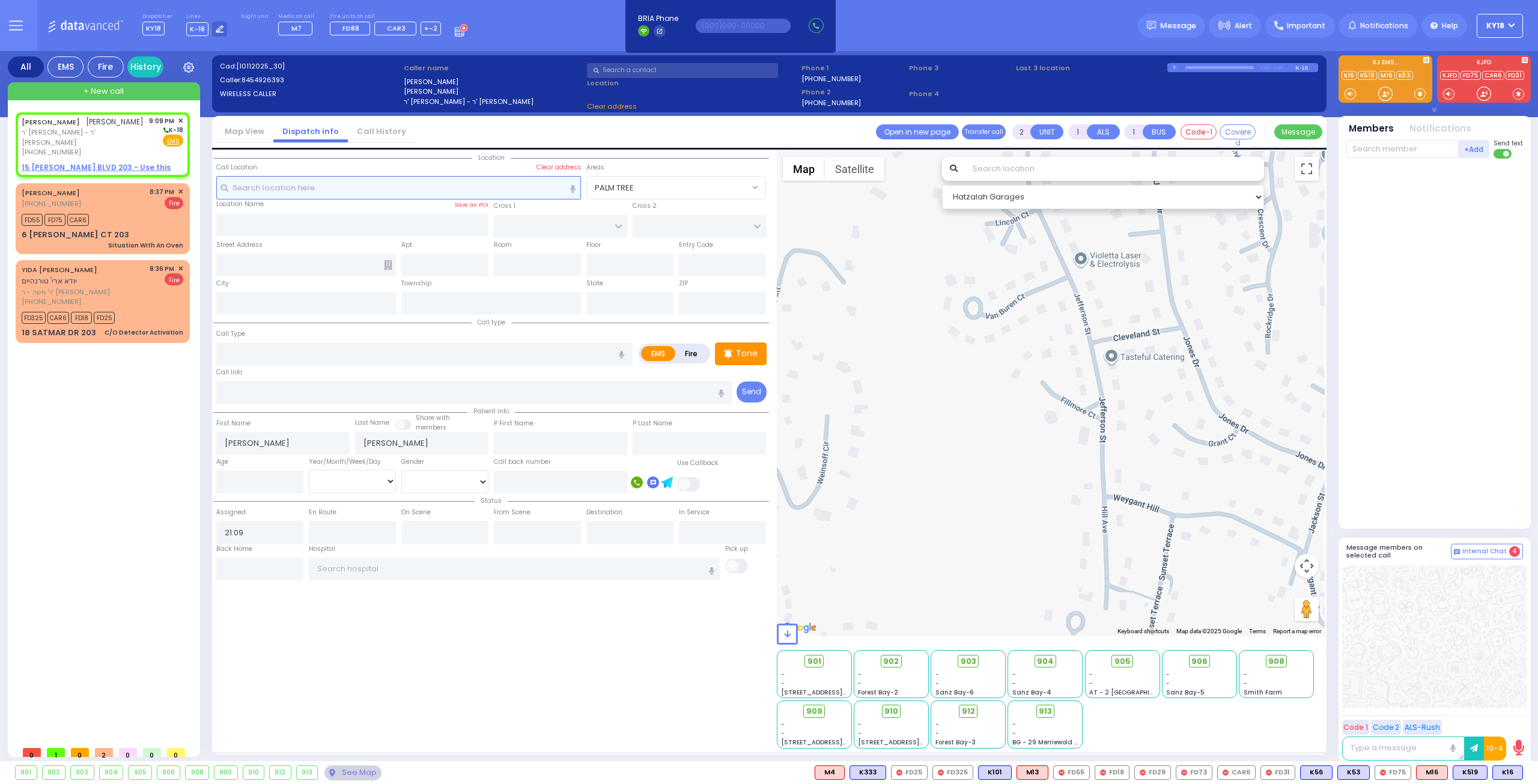
select select
radio input "true"
select select
select select "Hatzalah Garages"
select select
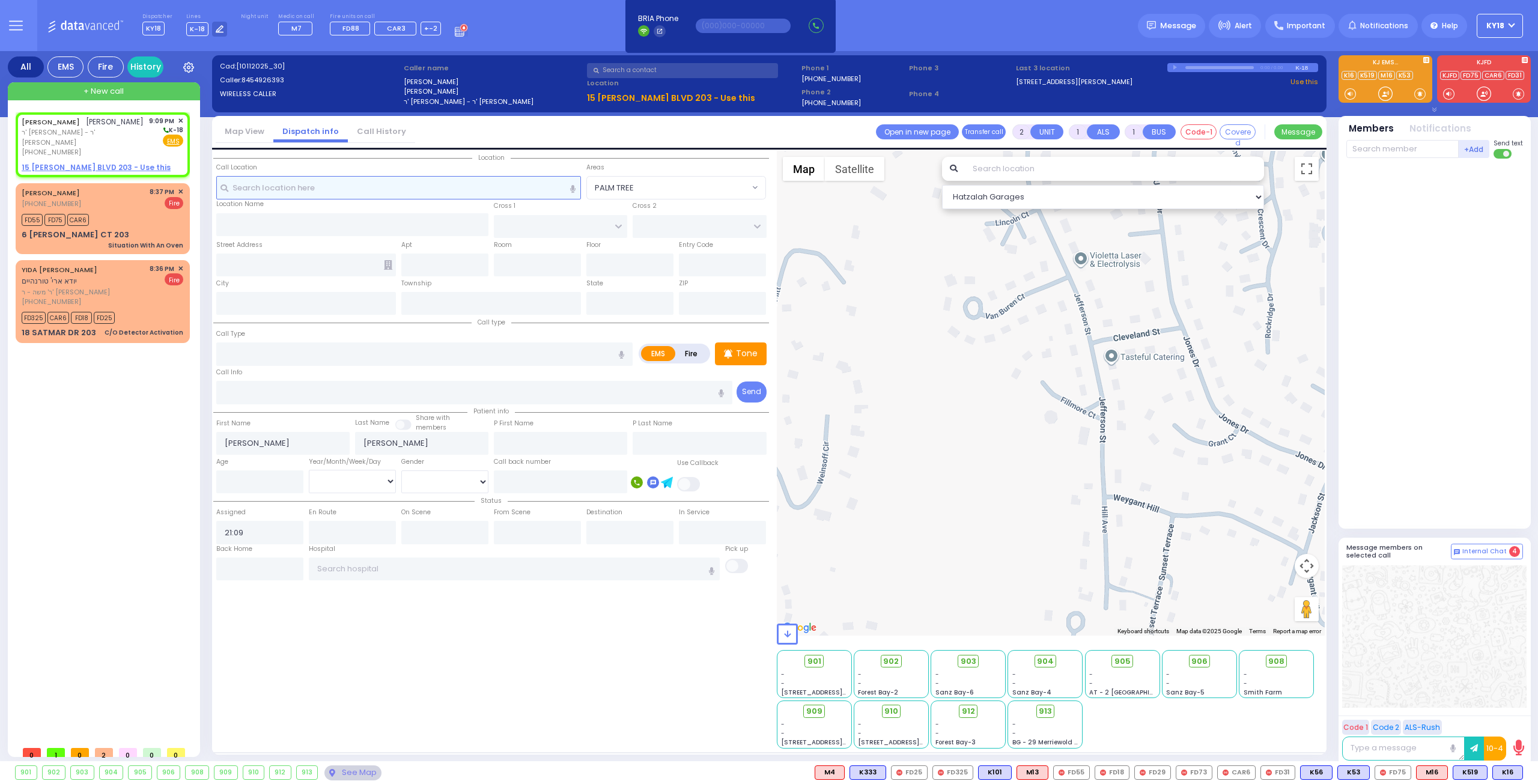
radio input "true"
type input "31"
select select "Year"
select select "Hatzalah Garages"
select select
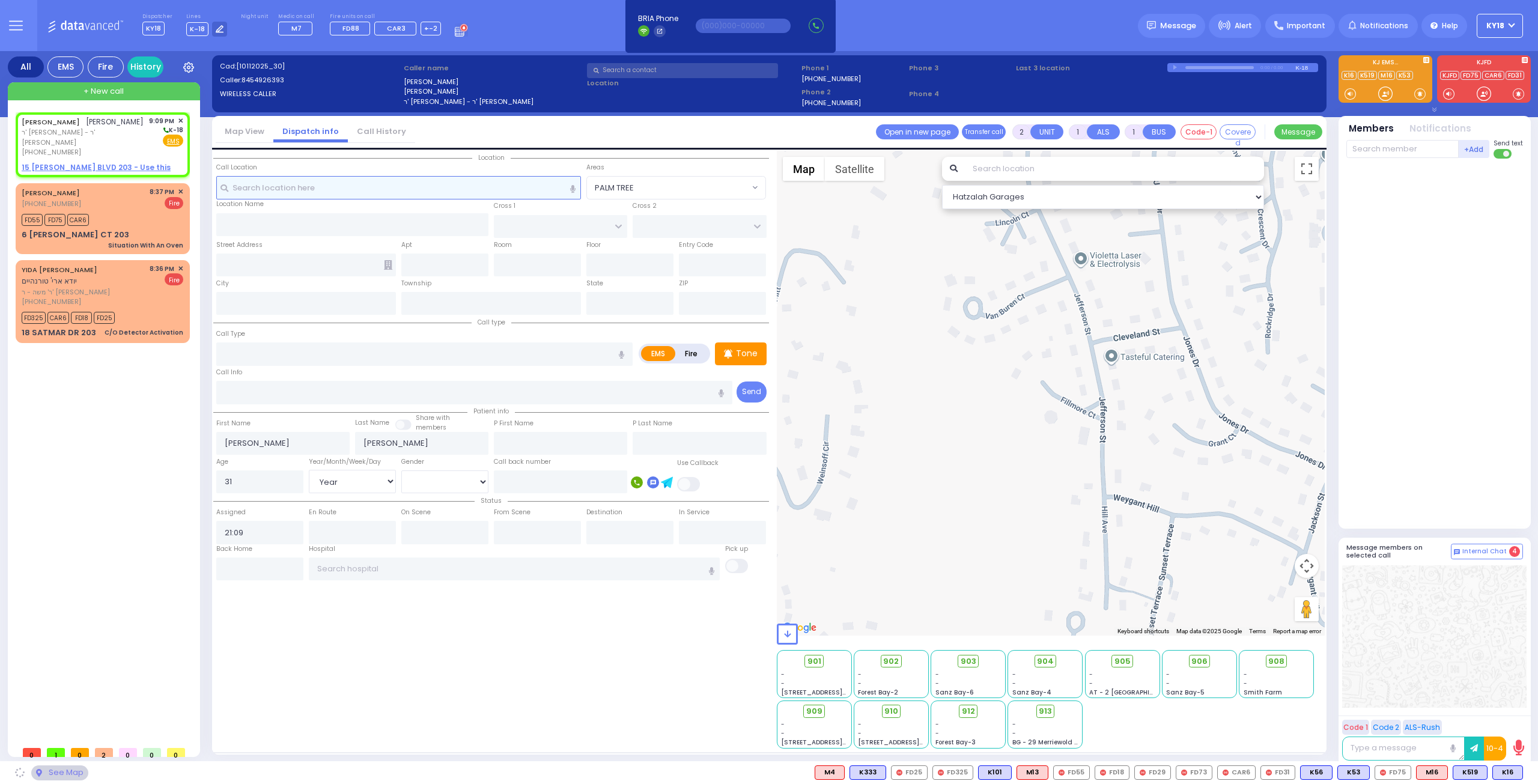
radio input "true"
select select "Year"
select select "Hatzalah Garages"
select select
radio input "true"
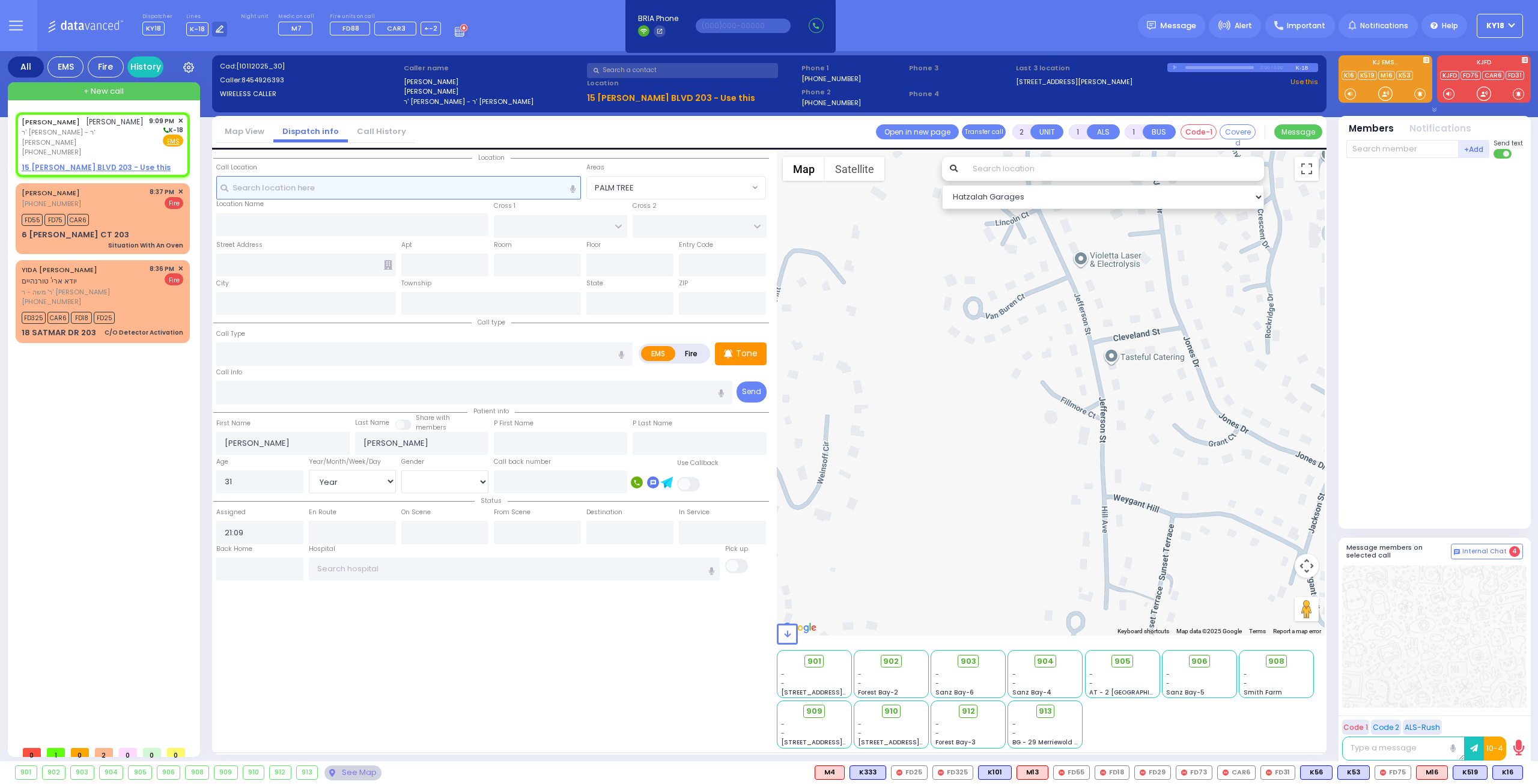
select select
select select "[DEMOGRAPHIC_DATA]"
select select "Hatzalah Garages"
select select
radio input "true"
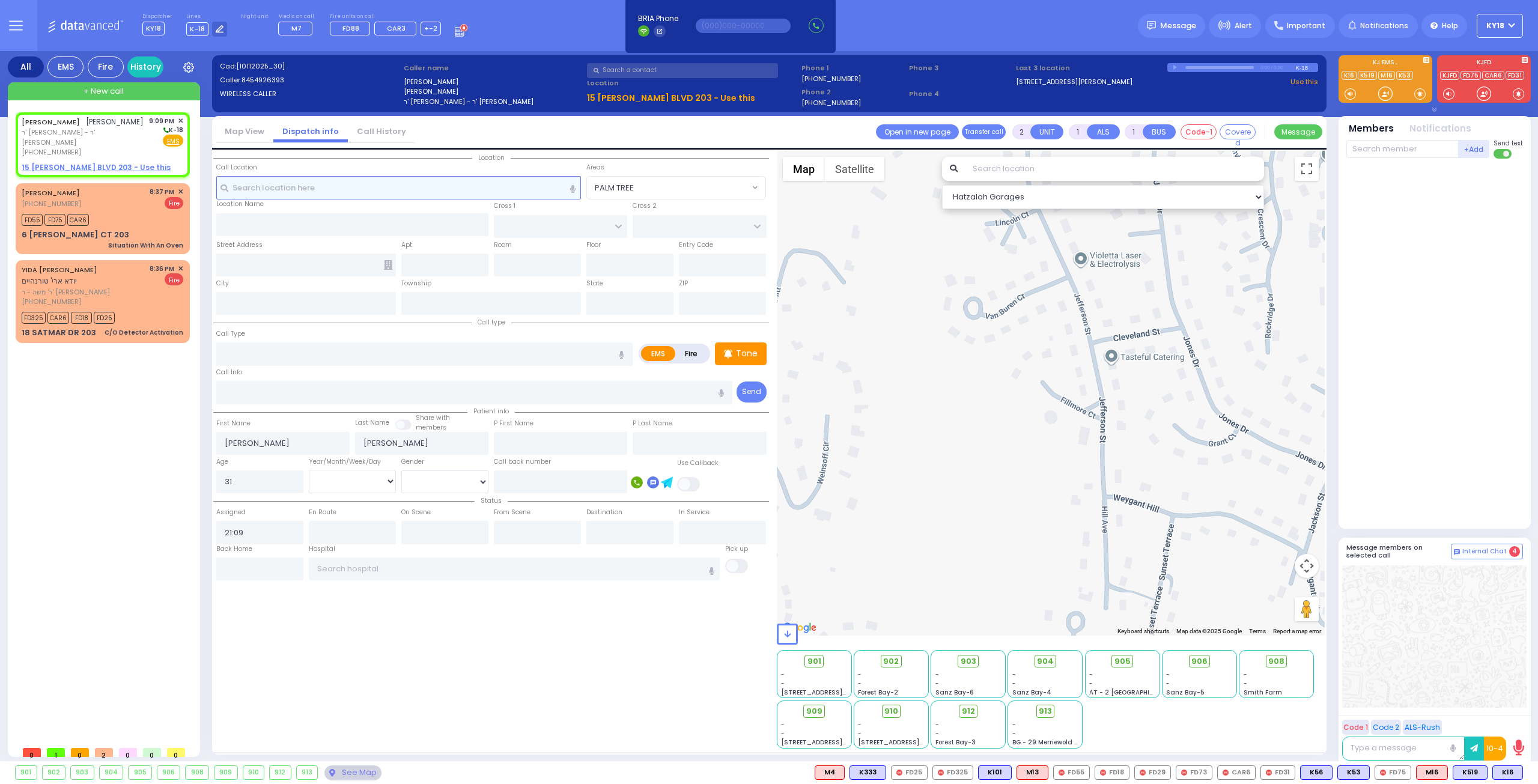
select select
select select "Hatzalah Garages"
select select
radio input "true"
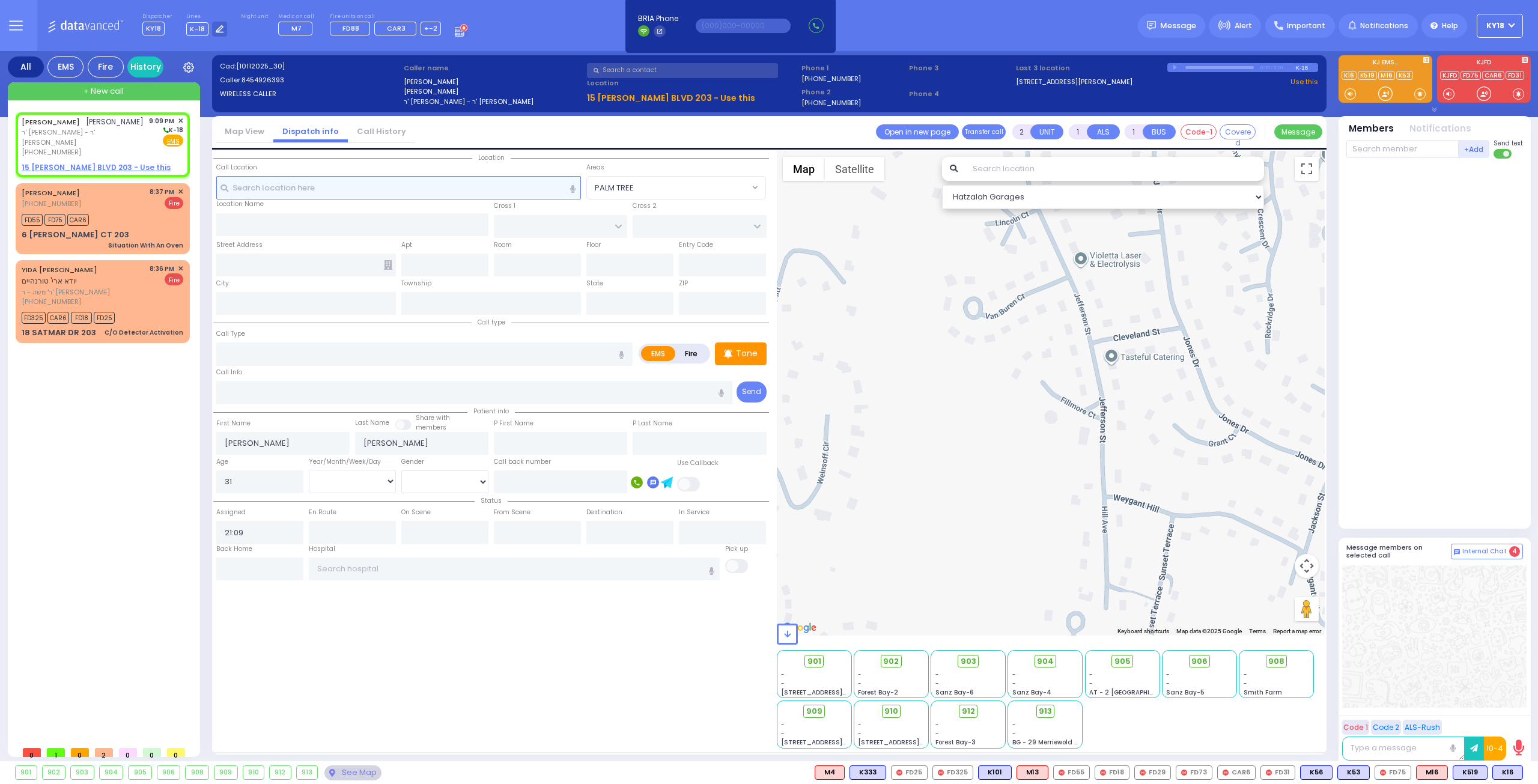
select select "Year"
select select "Hatzalah Garages"
select select
radio input "true"
select select "Year"
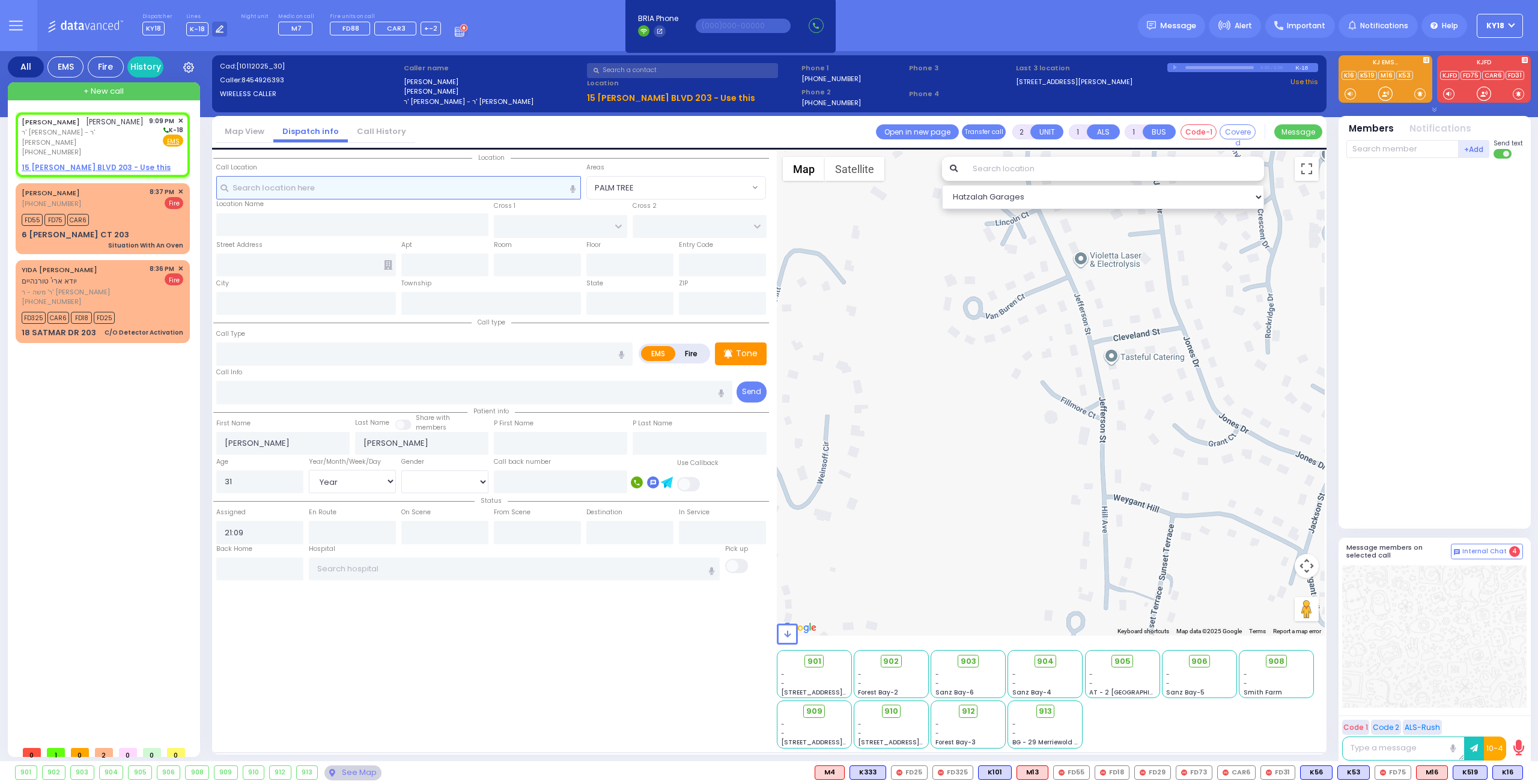
select select "[DEMOGRAPHIC_DATA]"
select select "Hatzalah Garages"
select select
radio input "true"
select select "Year"
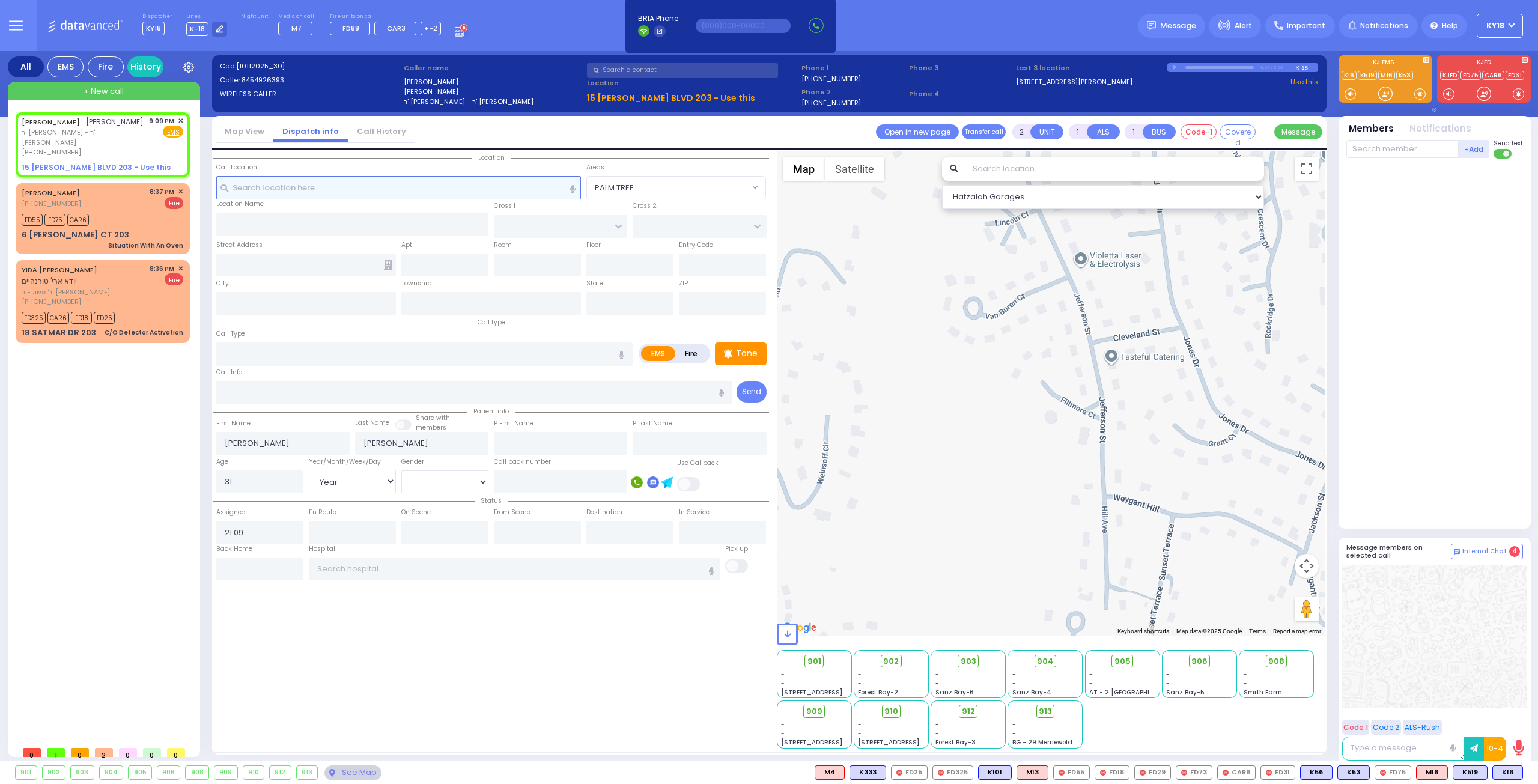
select select "[DEMOGRAPHIC_DATA]"
select select "Hatzalah Garages"
